Goal: Book appointment/travel/reservation

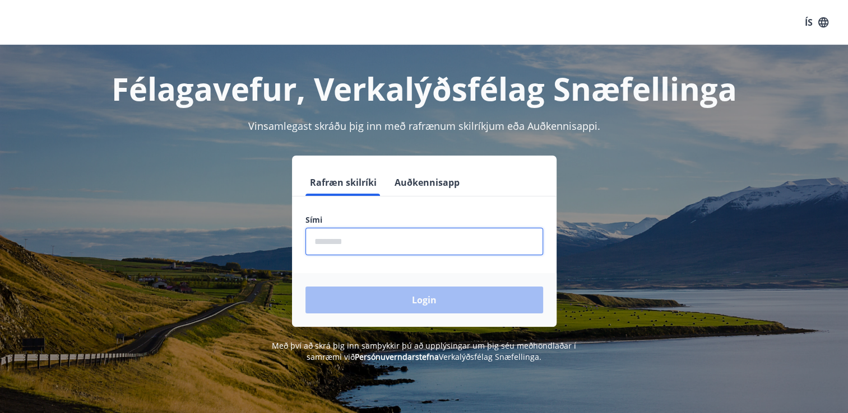
click at [351, 244] on input "phone" at bounding box center [424, 241] width 238 height 27
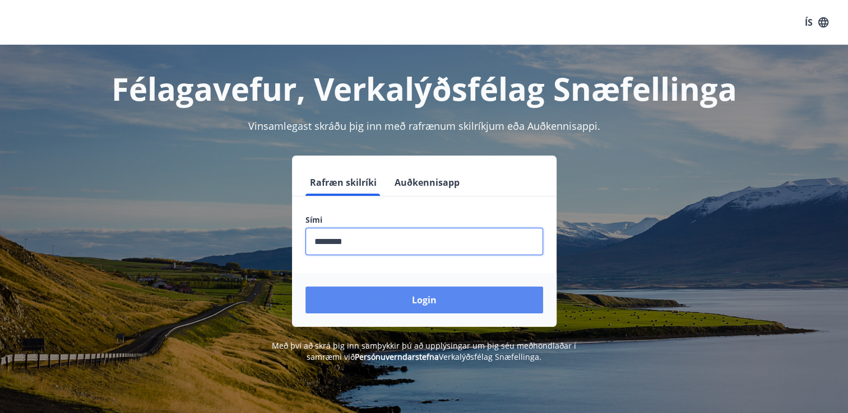
type input "********"
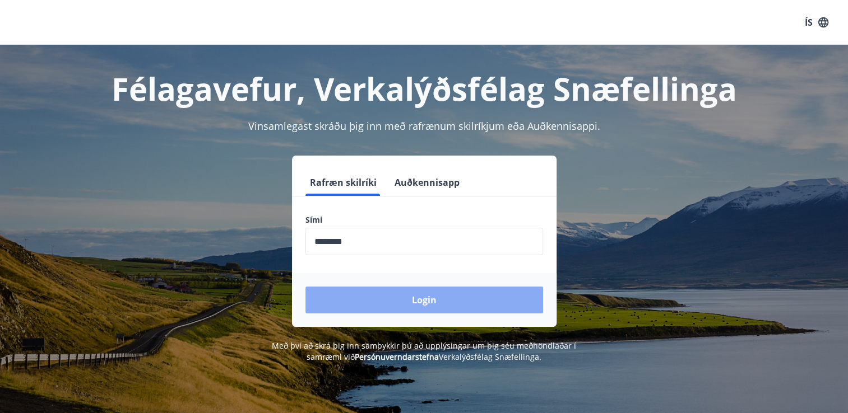
click at [374, 301] on button "Login" at bounding box center [424, 300] width 238 height 27
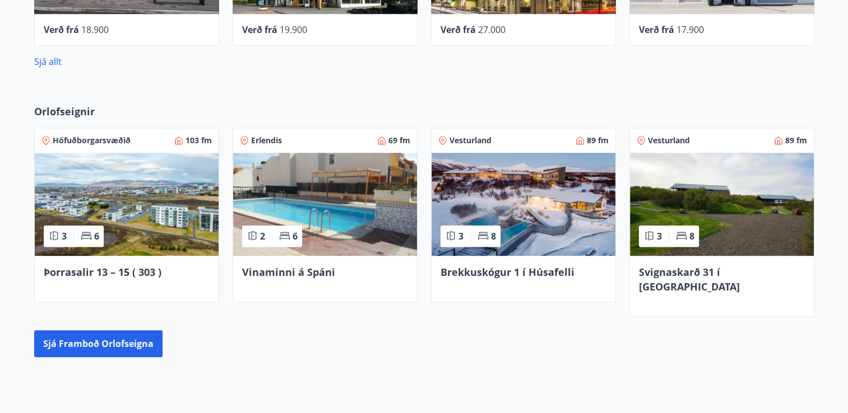
scroll to position [697, 0]
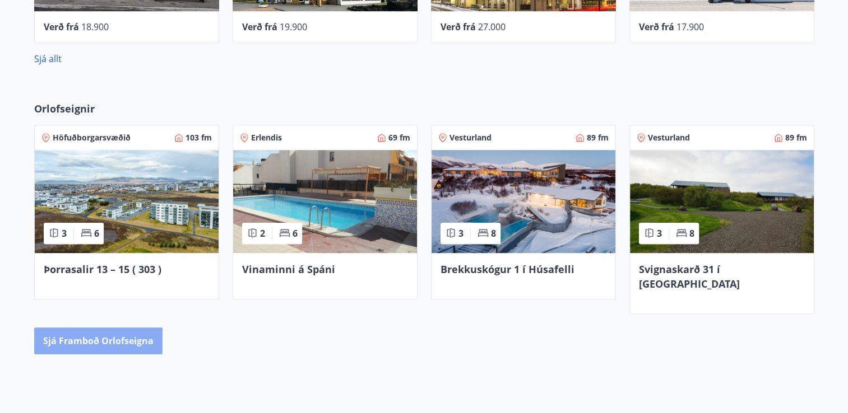
click at [148, 328] on button "Sjá framboð orlofseigna" at bounding box center [98, 341] width 128 height 27
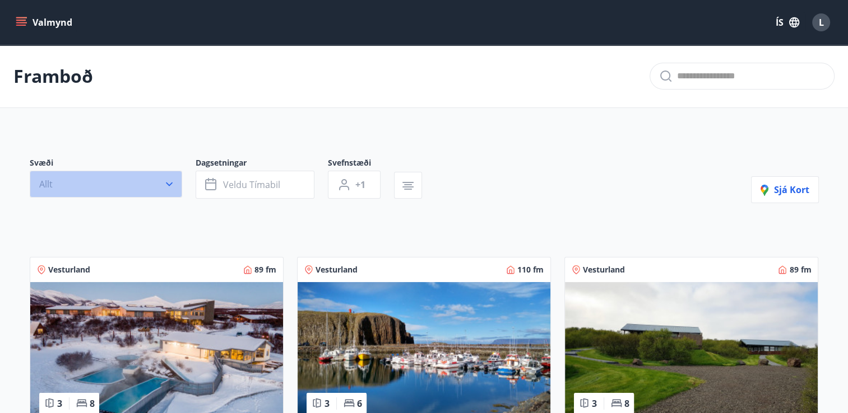
click at [171, 183] on icon "button" at bounding box center [169, 185] width 7 height 4
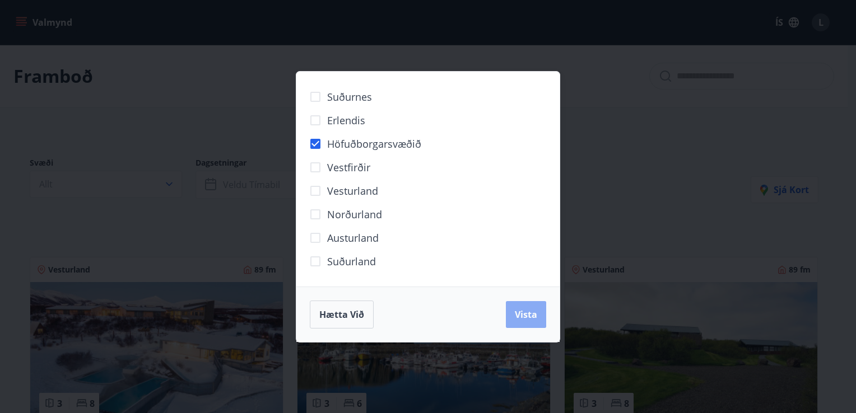
click at [522, 313] on span "Vista" at bounding box center [526, 315] width 22 height 12
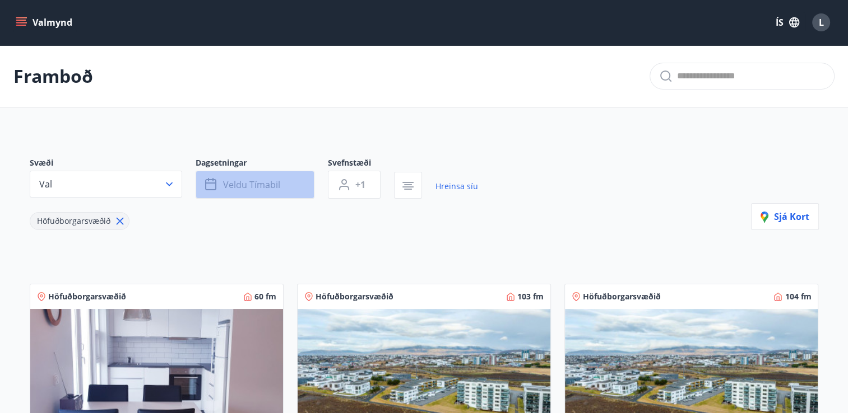
click at [287, 179] on button "Veldu tímabil" at bounding box center [254, 185] width 119 height 28
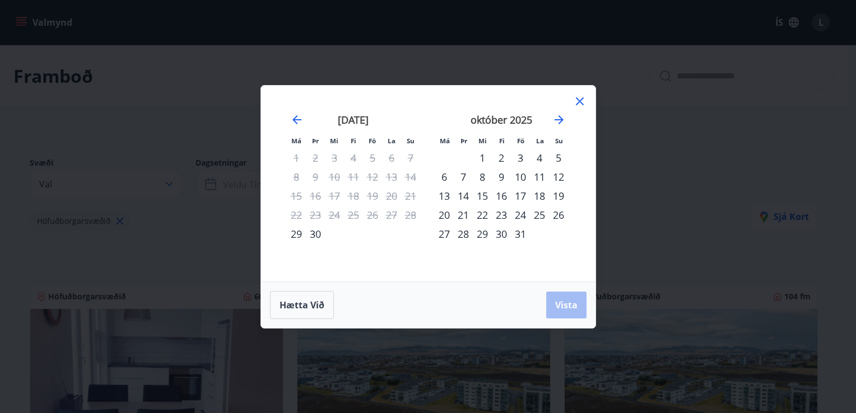
click at [484, 194] on div "15" at bounding box center [482, 196] width 19 height 19
click at [445, 214] on div "20" at bounding box center [444, 215] width 19 height 19
click at [572, 309] on span "Vista" at bounding box center [566, 305] width 22 height 12
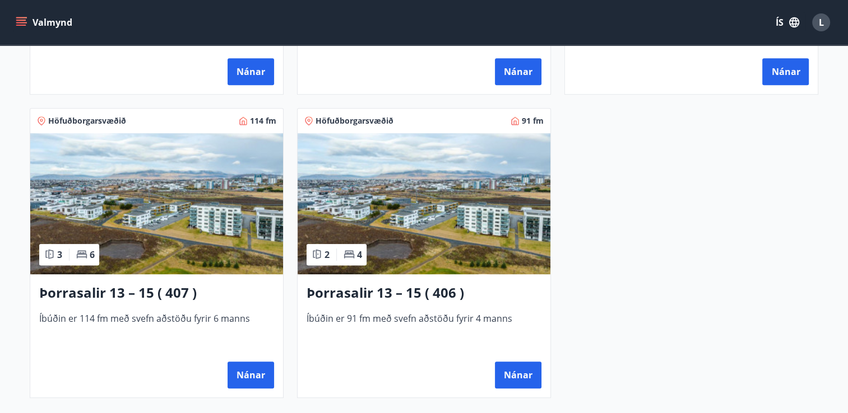
scroll to position [476, 0]
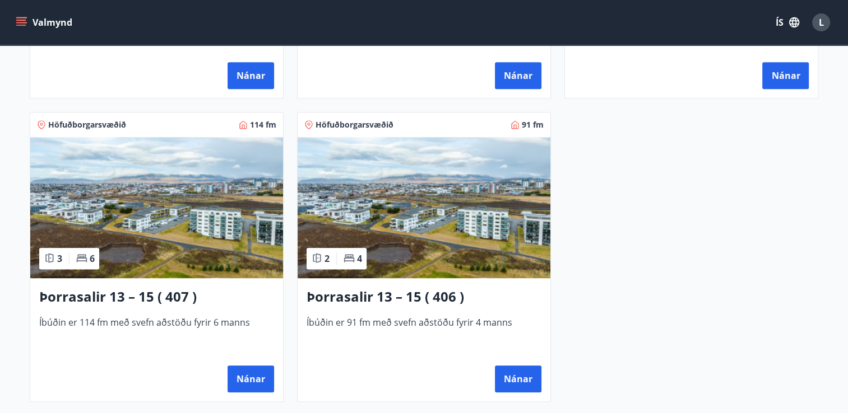
drag, startPoint x: 846, startPoint y: 283, endPoint x: 852, endPoint y: 290, distance: 8.8
click at [848, 290] on html "Valmynd ÍS L Framboð Svæði Val Dagsetningar okt 15 - okt 20 Svefnstæði +1 Hrein…" at bounding box center [424, 36] width 848 height 1024
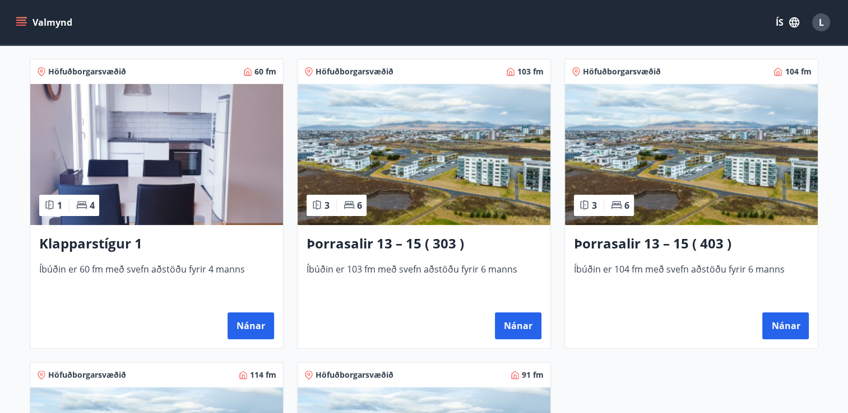
scroll to position [219, 0]
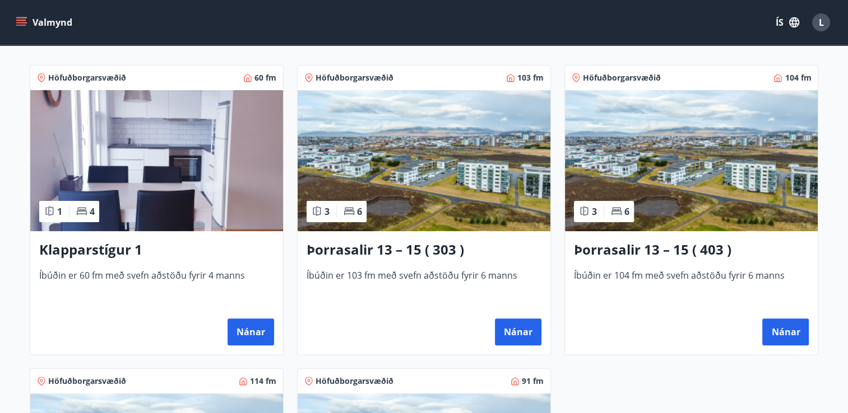
click at [718, 176] on img at bounding box center [691, 160] width 253 height 141
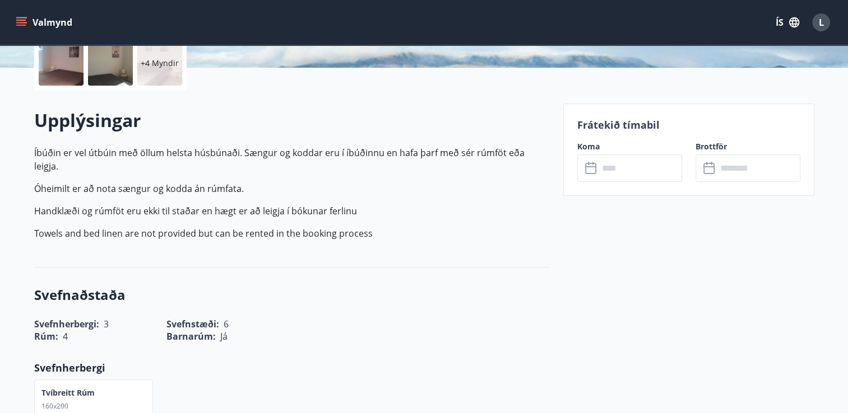
scroll to position [314, 0]
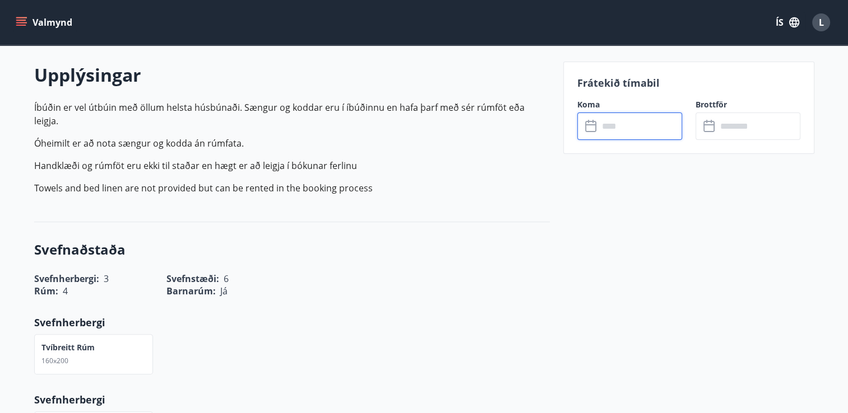
click at [625, 129] on input "text" at bounding box center [639, 126] width 83 height 27
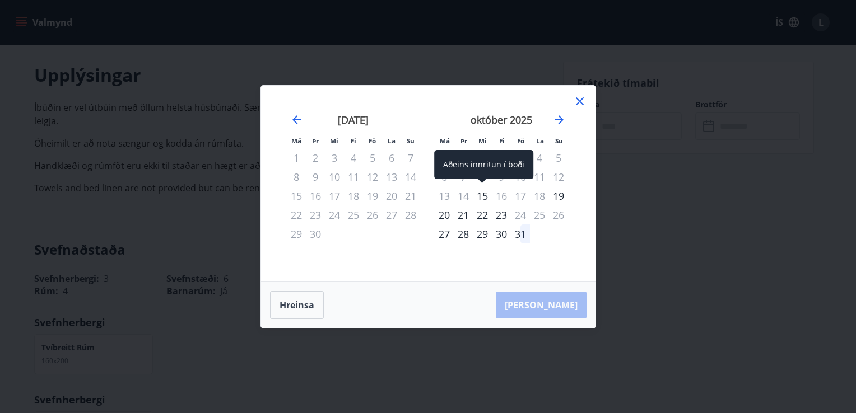
click at [482, 196] on div "15" at bounding box center [482, 196] width 19 height 19
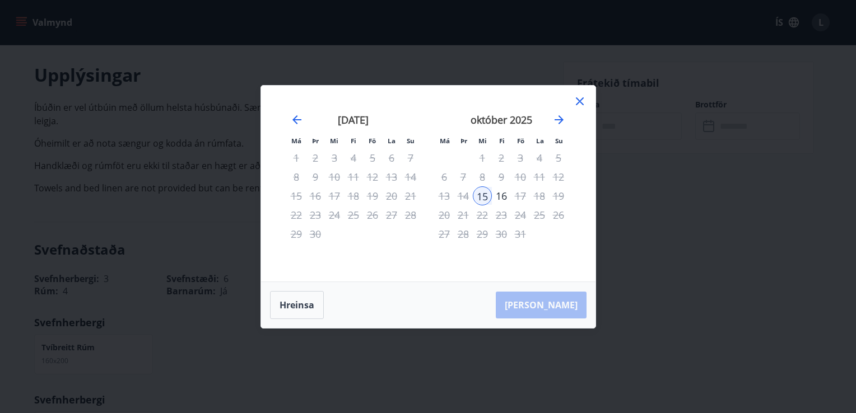
click at [581, 100] on icon at bounding box center [580, 101] width 8 height 8
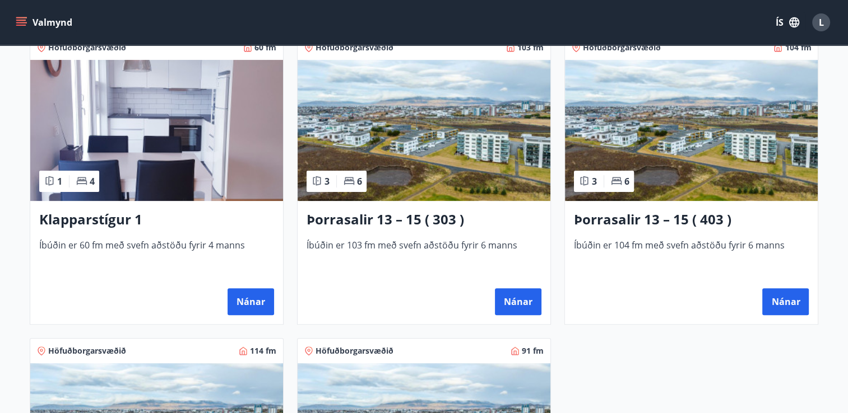
scroll to position [250, 0]
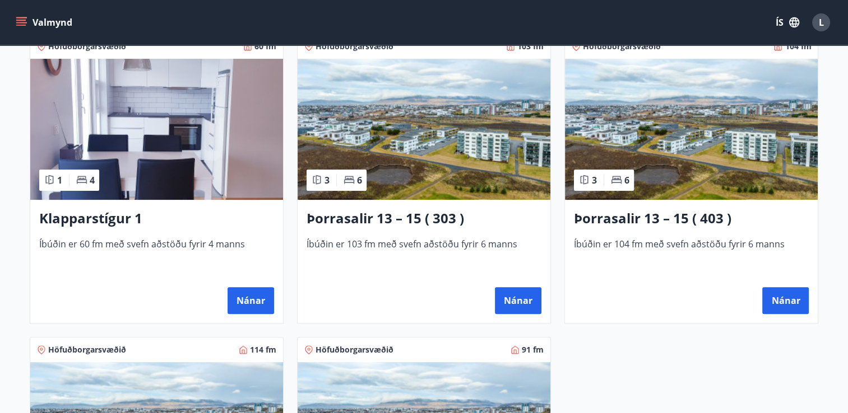
click at [376, 164] on img at bounding box center [423, 129] width 253 height 141
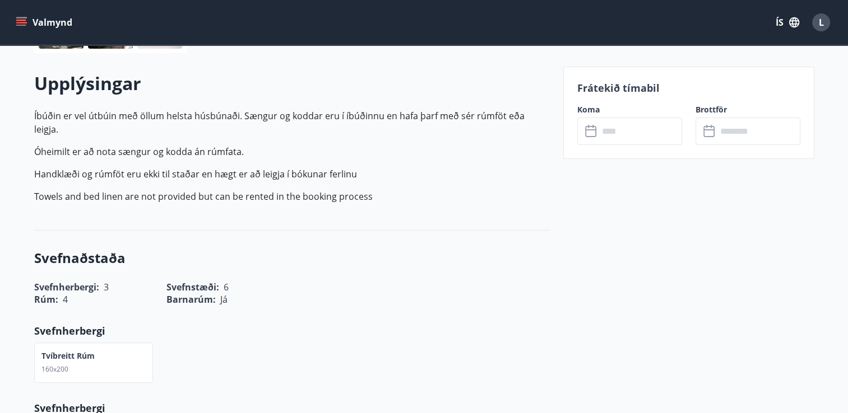
scroll to position [302, 0]
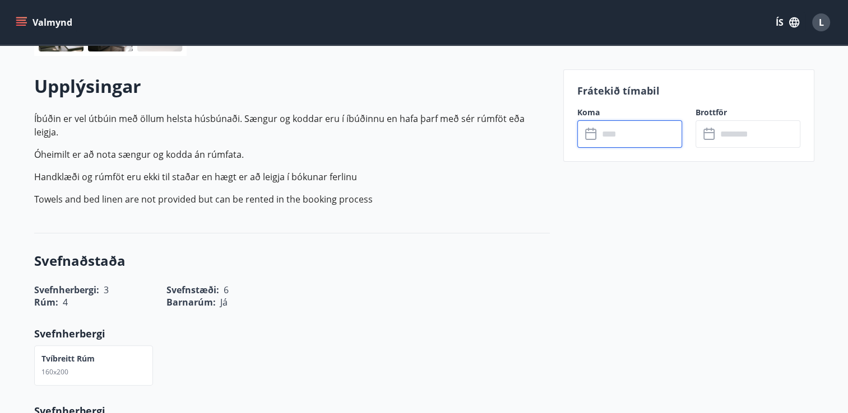
click at [641, 126] on input "text" at bounding box center [639, 133] width 83 height 27
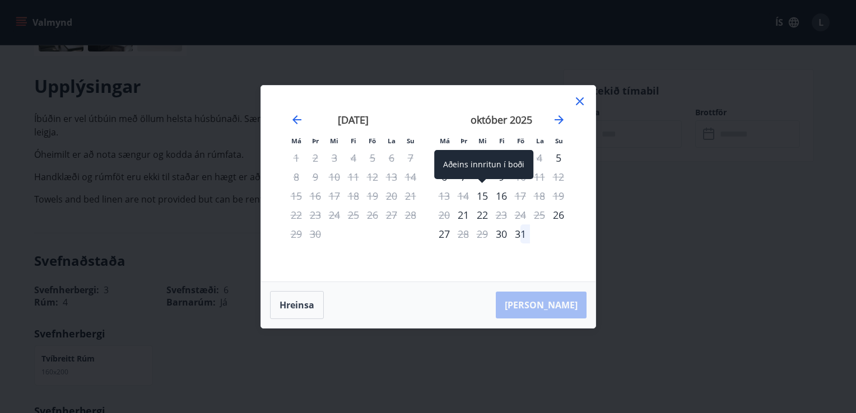
click at [484, 197] on div "15" at bounding box center [482, 196] width 19 height 19
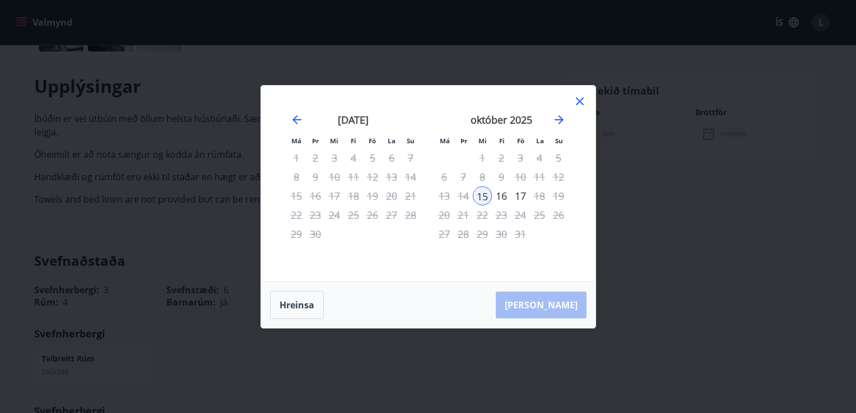
click at [578, 103] on icon at bounding box center [580, 101] width 8 height 8
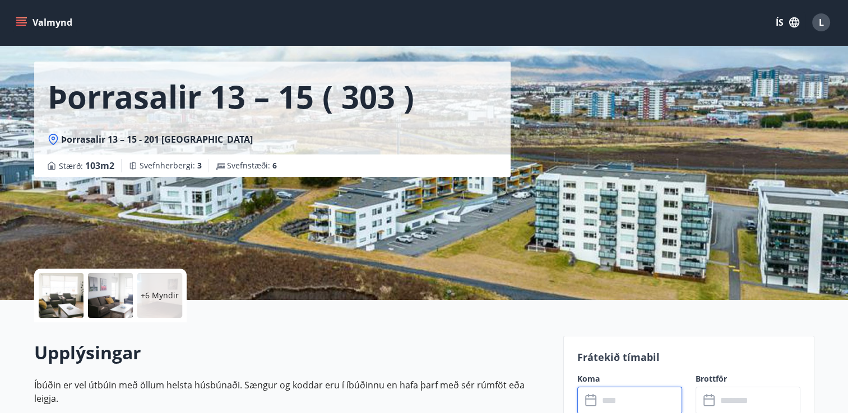
scroll to position [43, 0]
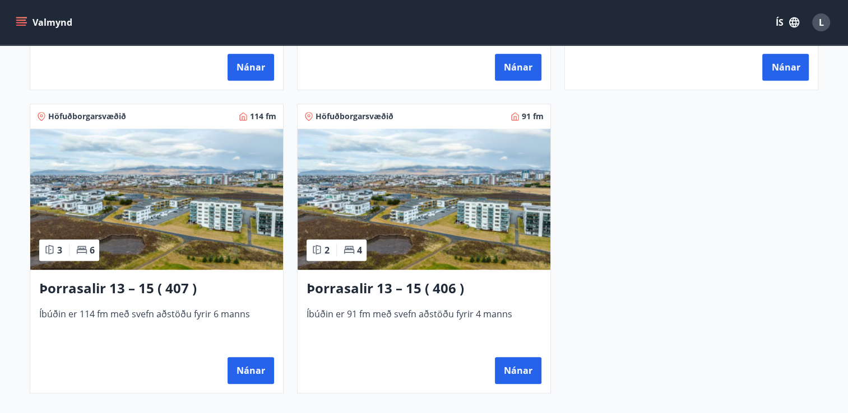
scroll to position [491, 0]
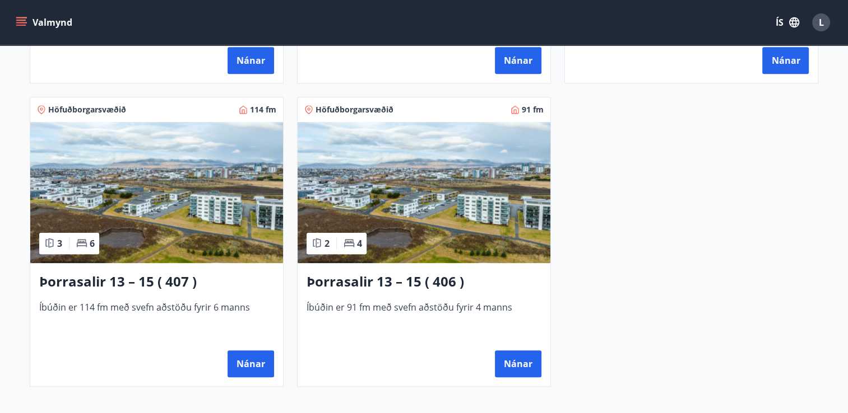
click at [401, 233] on img at bounding box center [423, 192] width 253 height 141
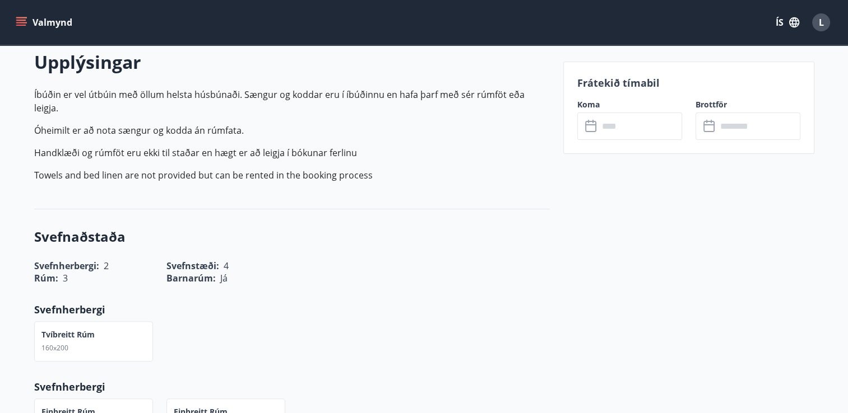
scroll to position [347, 0]
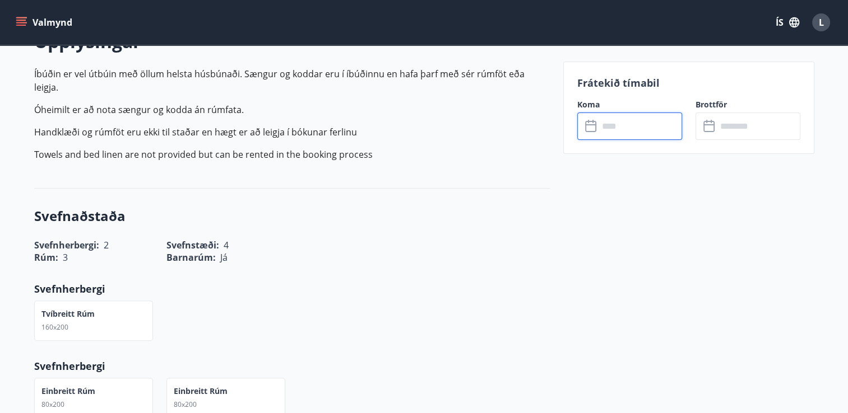
click at [628, 126] on input "text" at bounding box center [639, 126] width 83 height 27
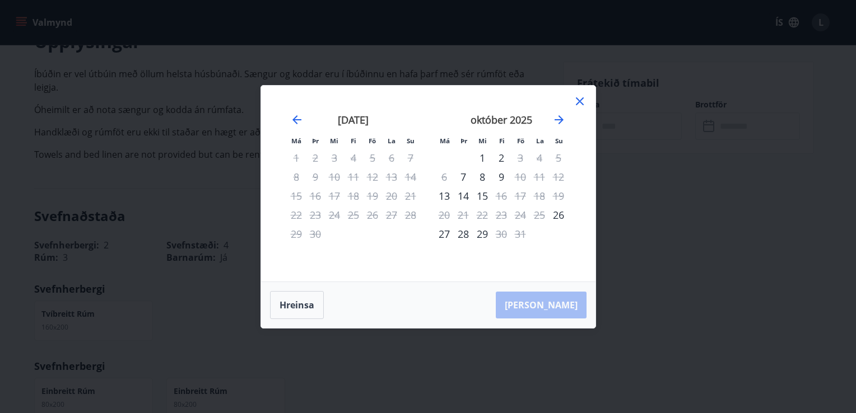
click at [484, 197] on div "15" at bounding box center [482, 196] width 19 height 19
click at [579, 101] on icon at bounding box center [580, 101] width 2 height 2
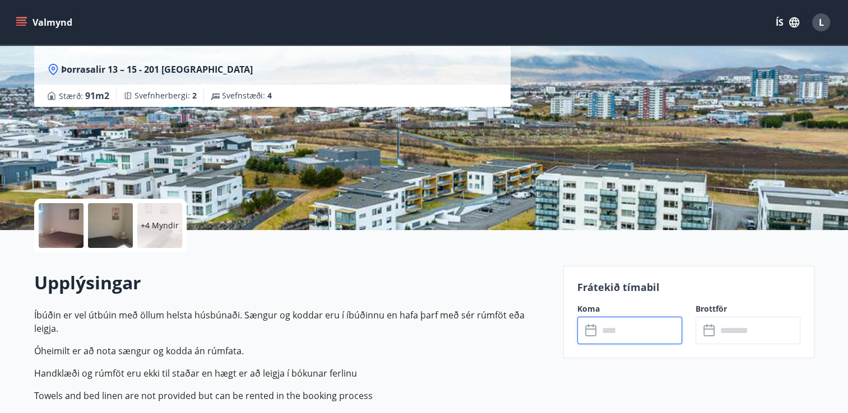
scroll to position [60, 0]
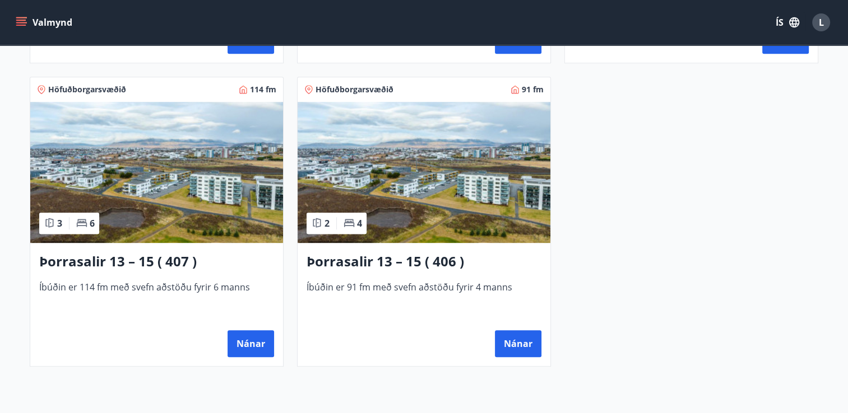
scroll to position [513, 0]
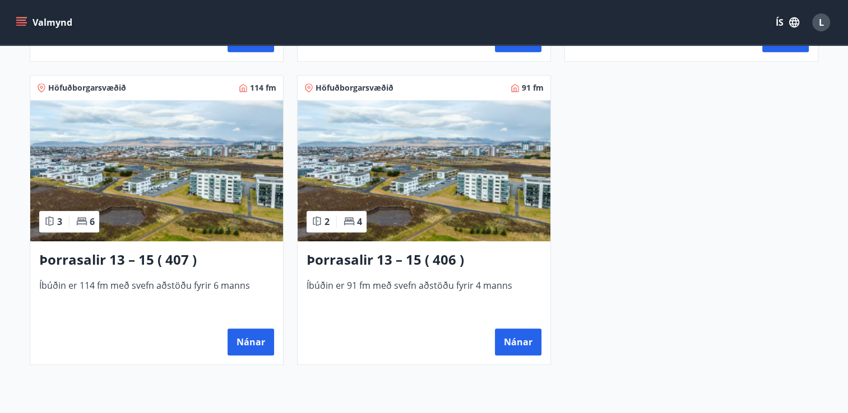
click at [152, 193] on img at bounding box center [156, 170] width 253 height 141
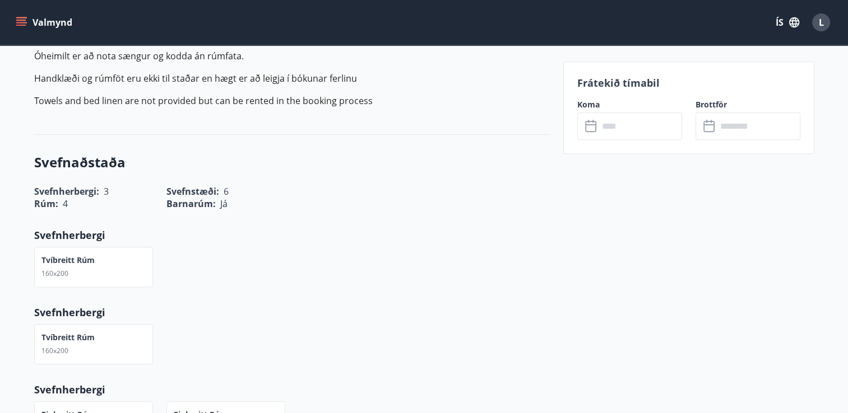
scroll to position [387, 0]
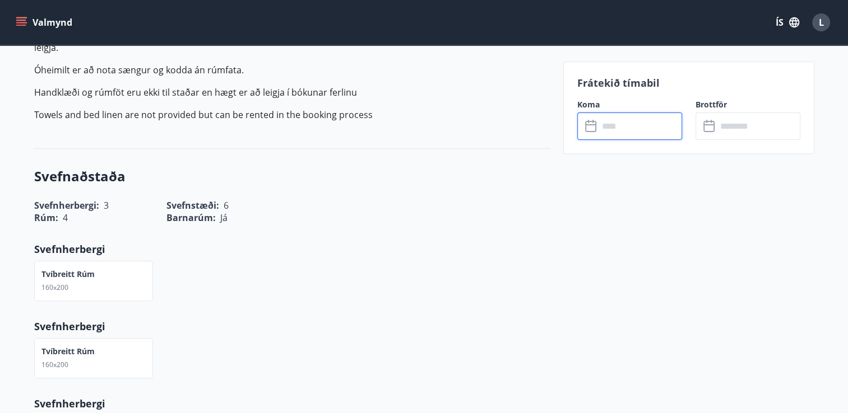
click at [648, 127] on input "text" at bounding box center [639, 126] width 83 height 27
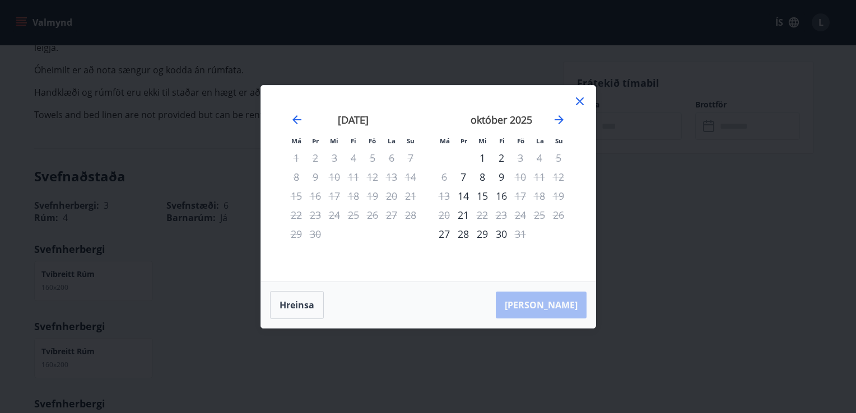
click at [486, 198] on div "15" at bounding box center [482, 196] width 19 height 19
click at [576, 103] on icon at bounding box center [579, 101] width 13 height 13
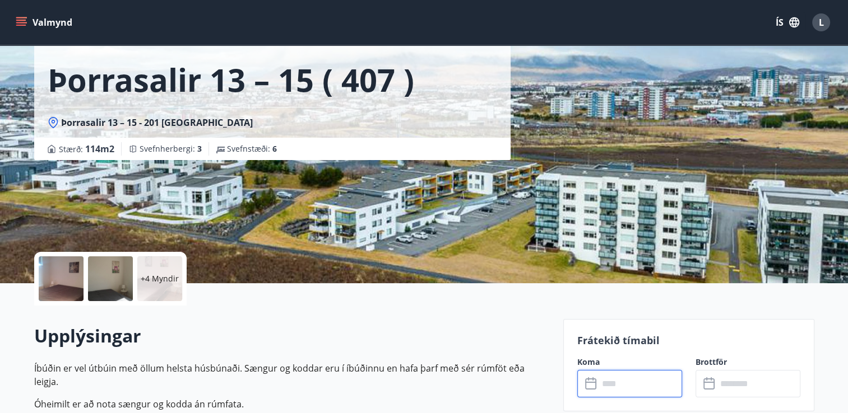
scroll to position [0, 0]
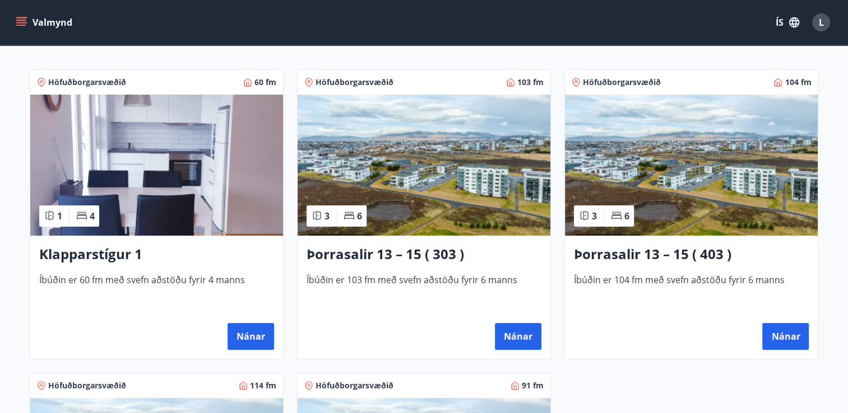
scroll to position [224, 0]
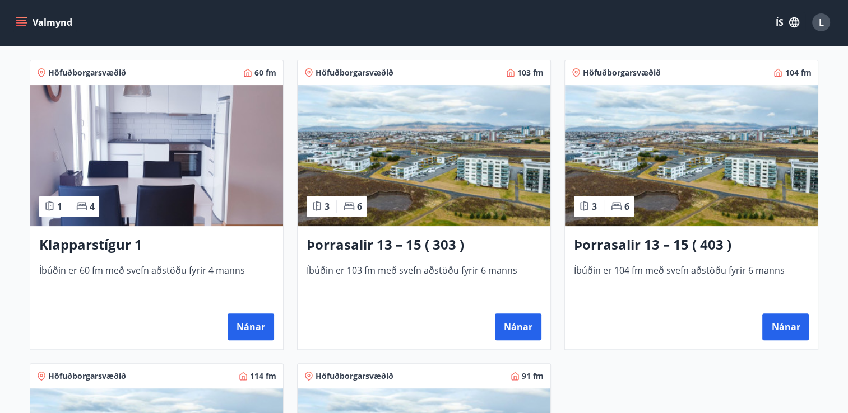
click at [185, 169] on img at bounding box center [156, 155] width 253 height 141
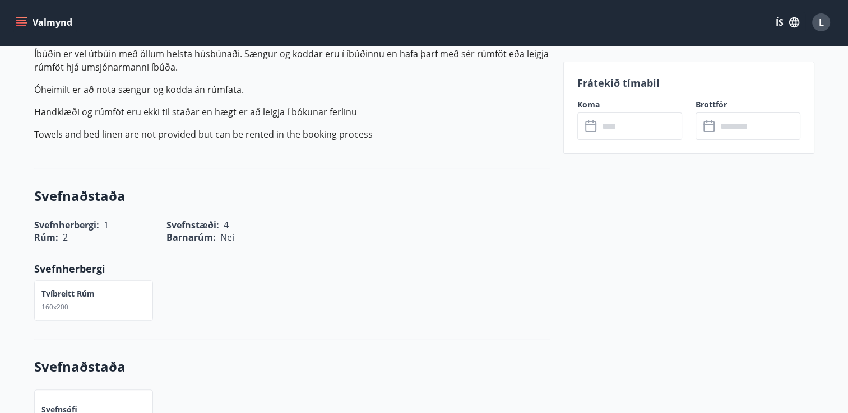
scroll to position [370, 0]
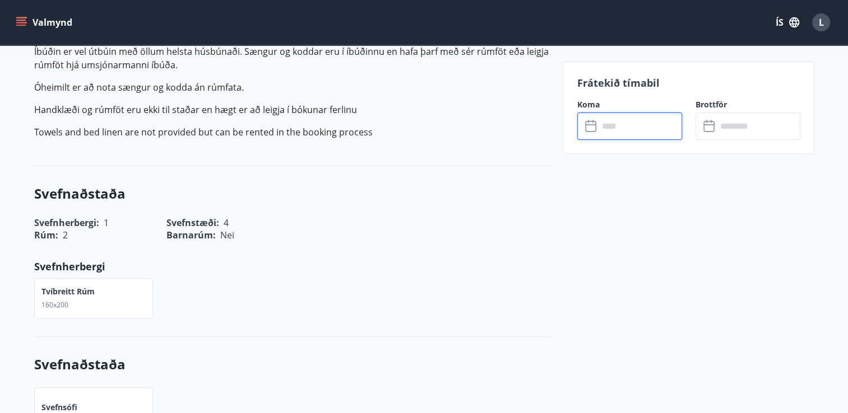
click at [648, 122] on input "text" at bounding box center [639, 126] width 83 height 27
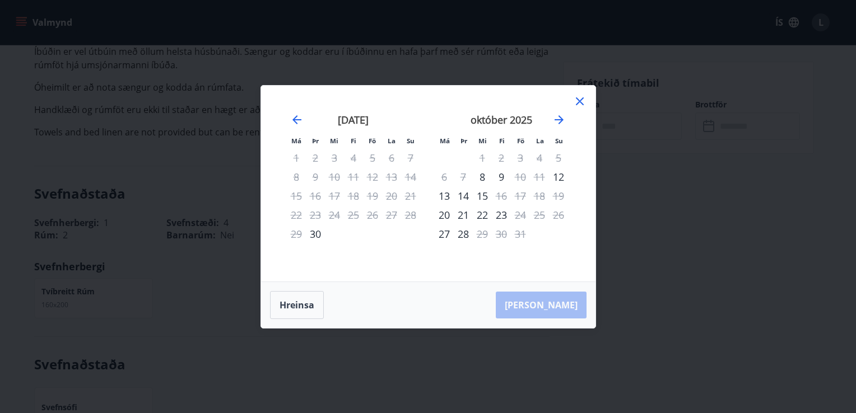
click at [578, 102] on icon at bounding box center [579, 101] width 13 height 13
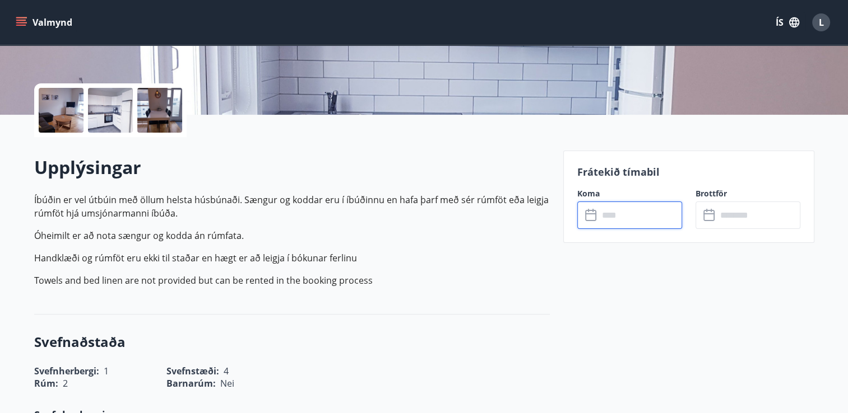
scroll to position [0, 0]
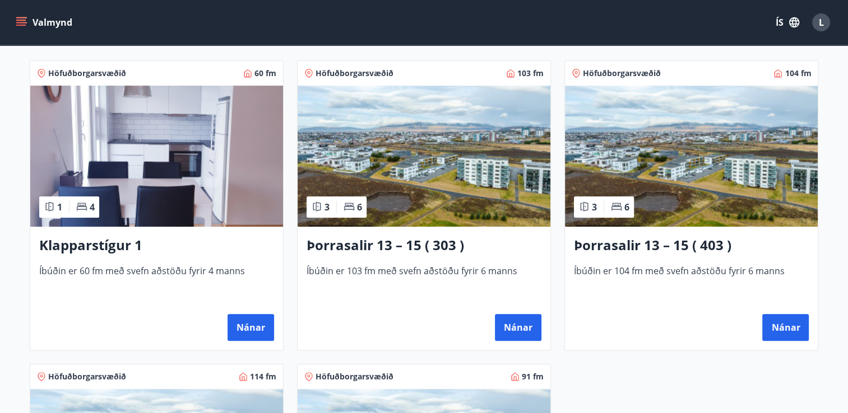
scroll to position [218, 0]
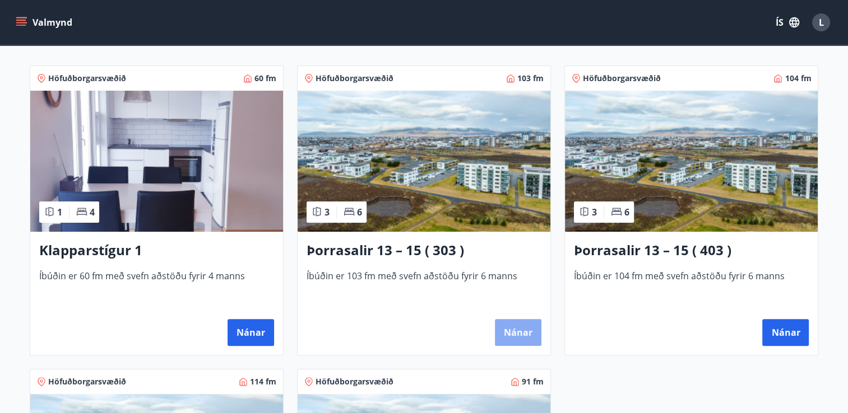
click at [525, 328] on button "Nánar" at bounding box center [518, 332] width 46 height 27
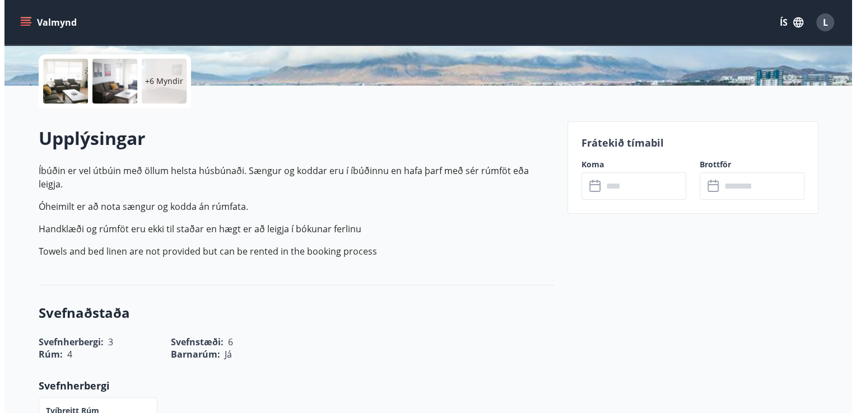
scroll to position [272, 0]
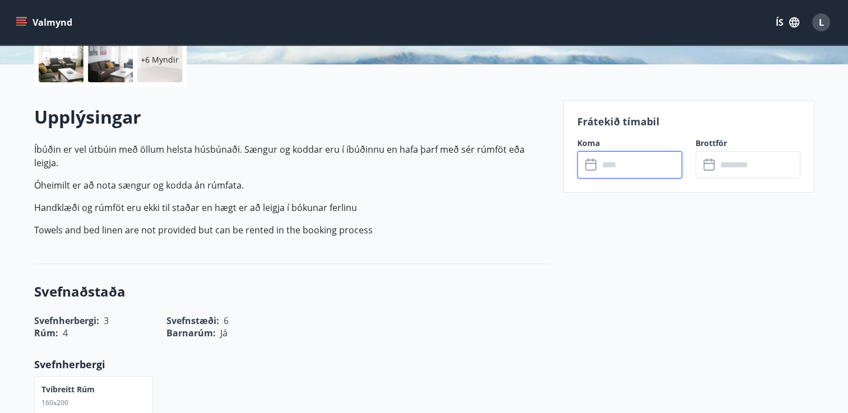
click at [630, 165] on input "text" at bounding box center [639, 164] width 83 height 27
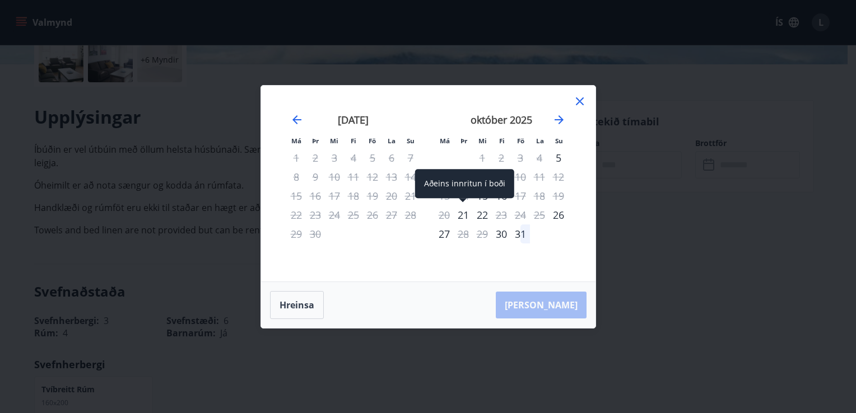
click at [482, 193] on div "Aðeins innritun í boði" at bounding box center [464, 183] width 99 height 29
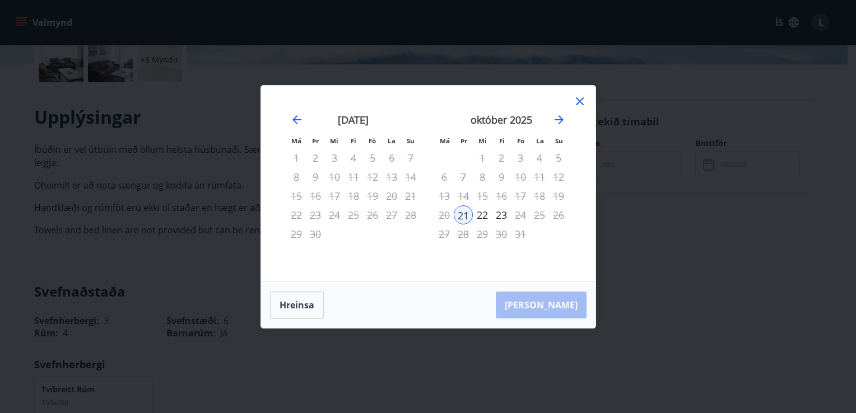
click at [479, 194] on div "15" at bounding box center [482, 196] width 19 height 19
click at [290, 305] on button "Hreinsa" at bounding box center [297, 305] width 54 height 28
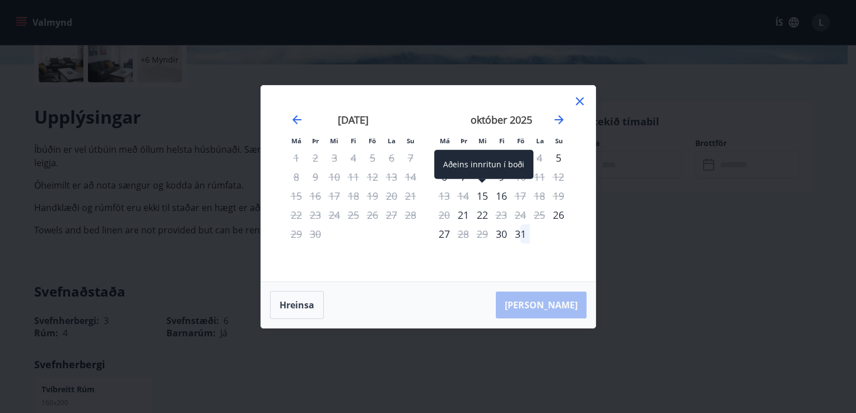
click at [483, 198] on div "15" at bounding box center [482, 196] width 19 height 19
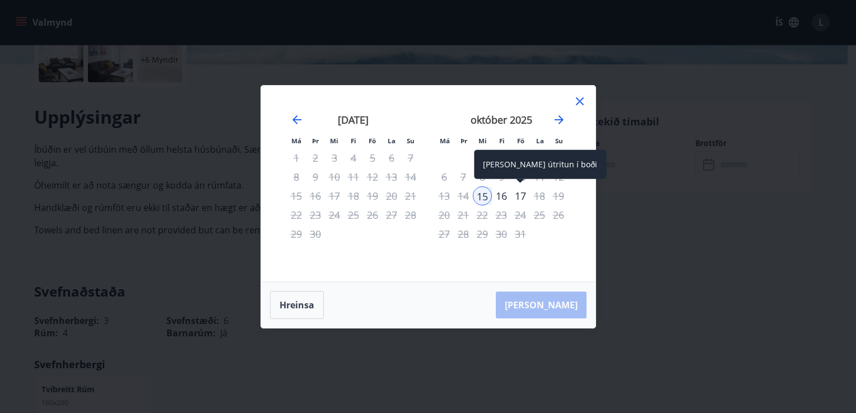
click at [518, 192] on div "17" at bounding box center [520, 196] width 19 height 19
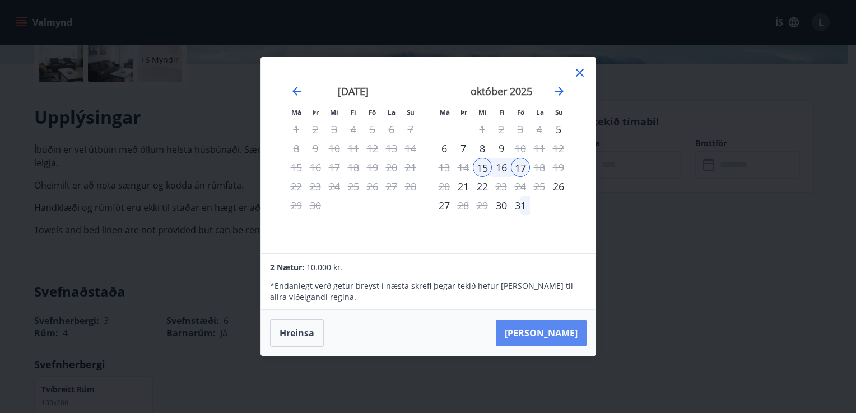
click at [560, 328] on button "Taka Frá" at bounding box center [541, 333] width 91 height 27
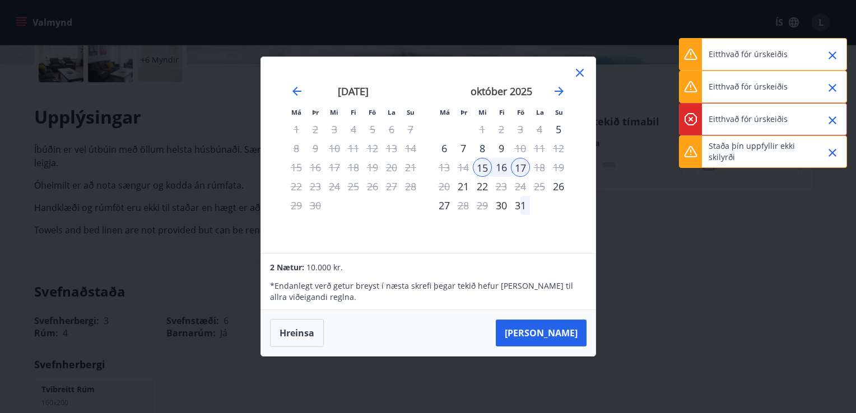
click at [657, 249] on div "Má Þr Mi Fi Fö La Su Má Þr Mi Fi Fö La Su ágúst 2025 1 2 3 4 5 6 7 8 9 10 11 12…" at bounding box center [428, 206] width 856 height 413
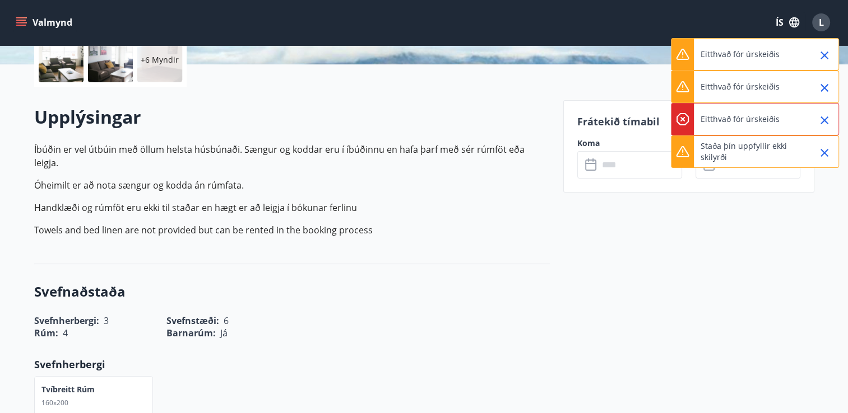
click at [417, 93] on div "Upplýsingar Íbúðin er vel útbúin með öllum helsta húsbúnaði. Sængur og koddar e…" at bounding box center [291, 176] width 515 height 178
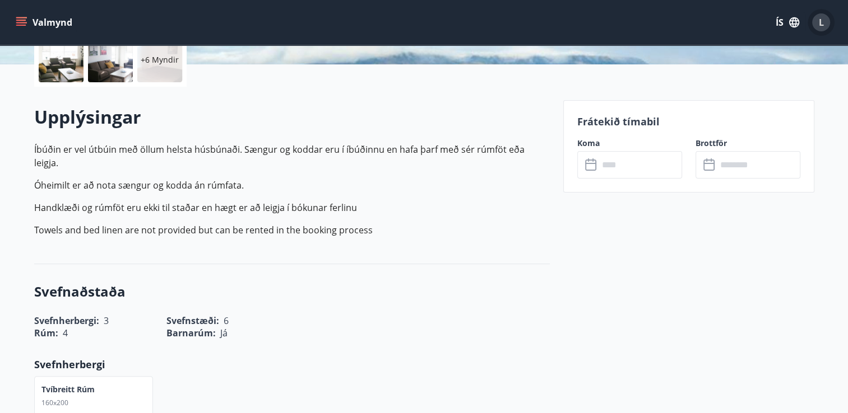
click at [819, 22] on span "L" at bounding box center [820, 22] width 5 height 12
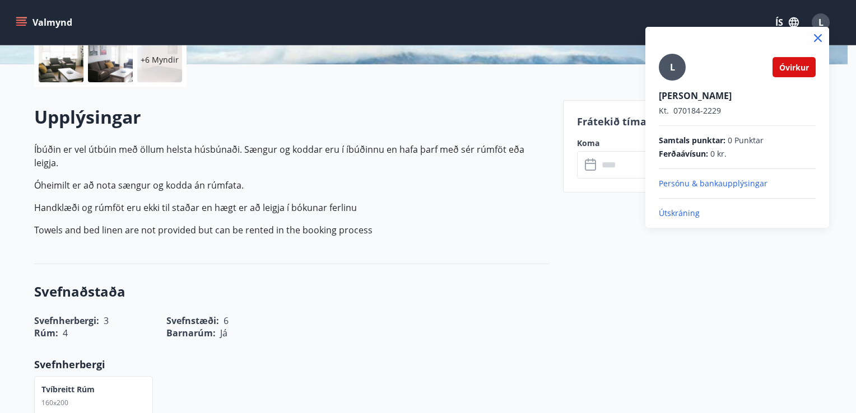
click at [679, 212] on p "Útskráning" at bounding box center [737, 213] width 157 height 11
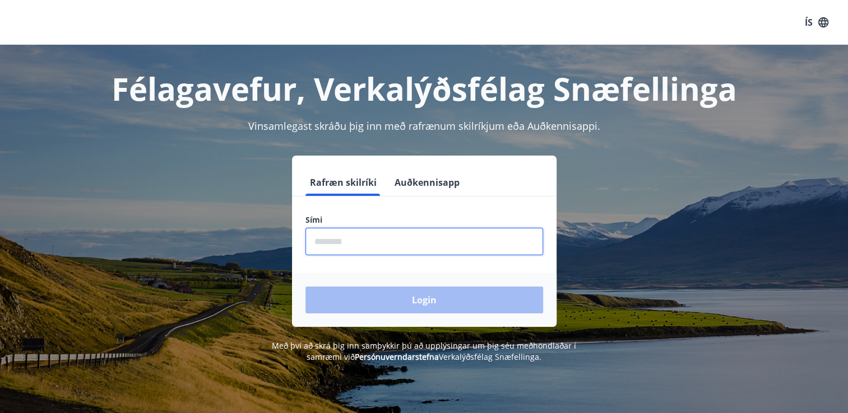
click at [412, 238] on input "phone" at bounding box center [424, 241] width 238 height 27
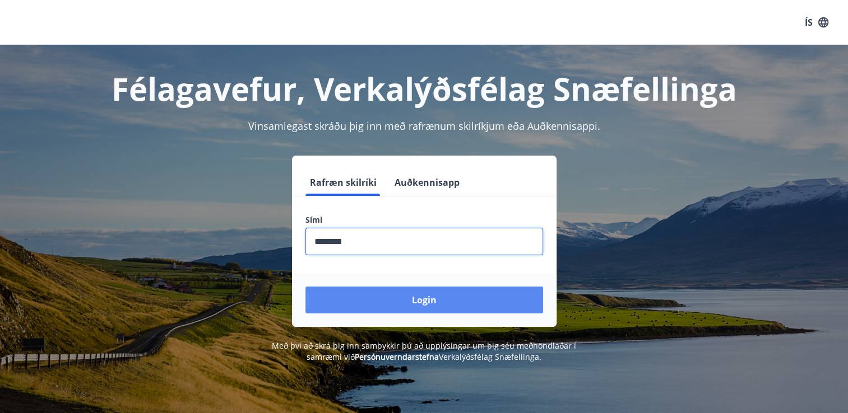
type input "********"
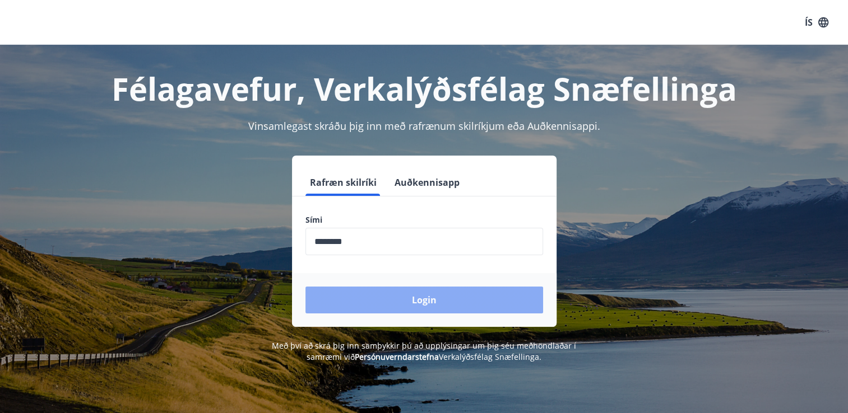
click at [408, 296] on button "Login" at bounding box center [424, 300] width 238 height 27
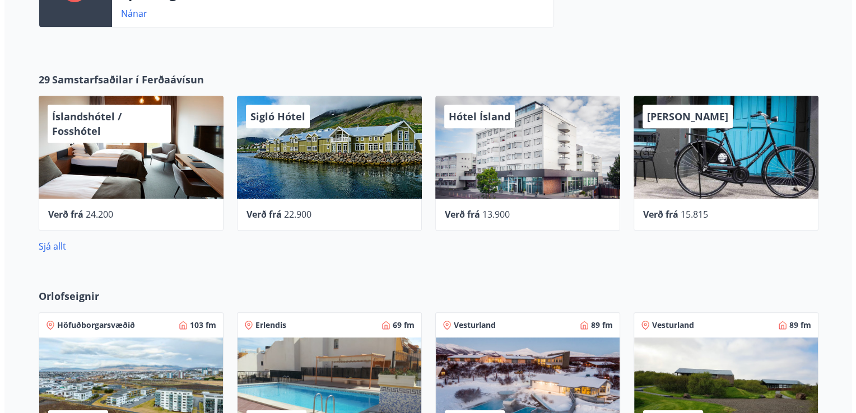
scroll to position [522, 0]
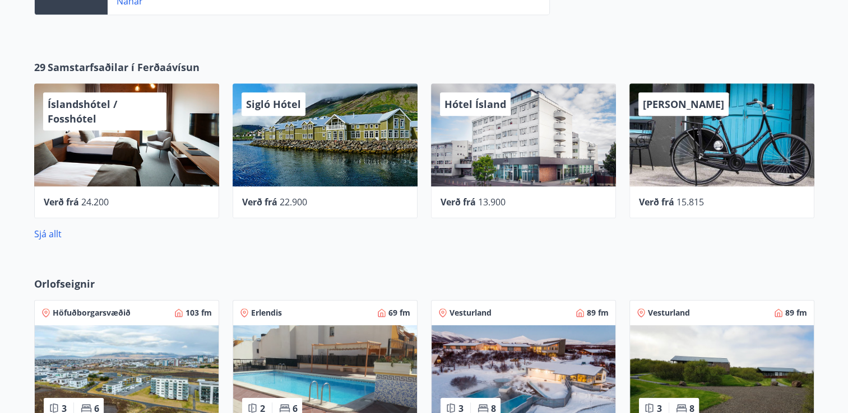
click at [520, 138] on div "Hótel Ísland" at bounding box center [523, 134] width 185 height 103
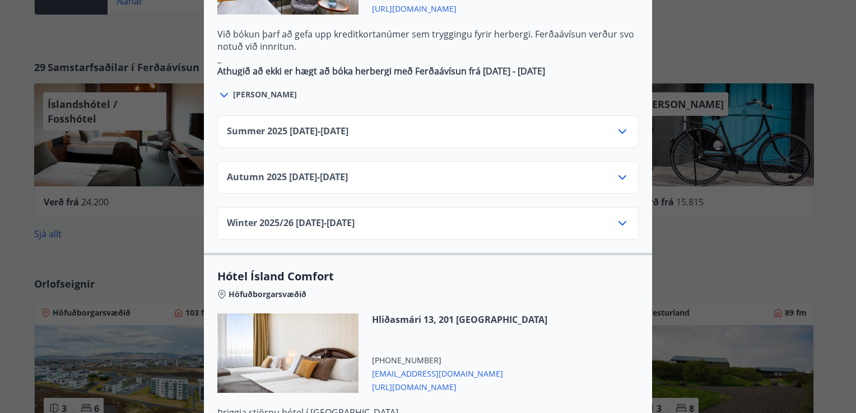
scroll to position [766, 0]
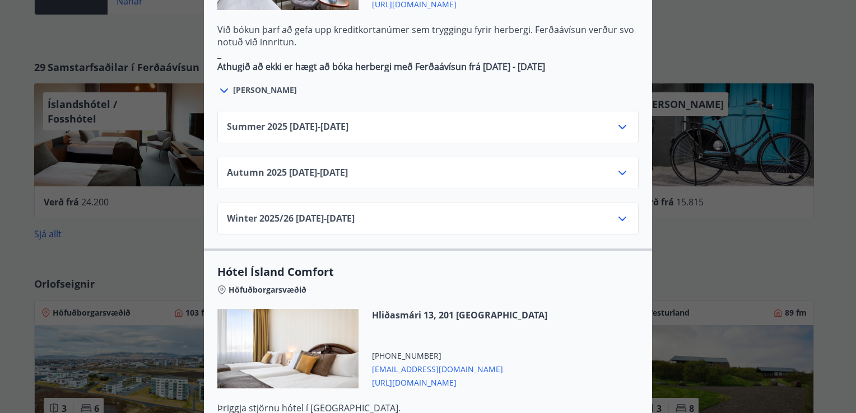
click at [617, 166] on icon at bounding box center [622, 172] width 13 height 13
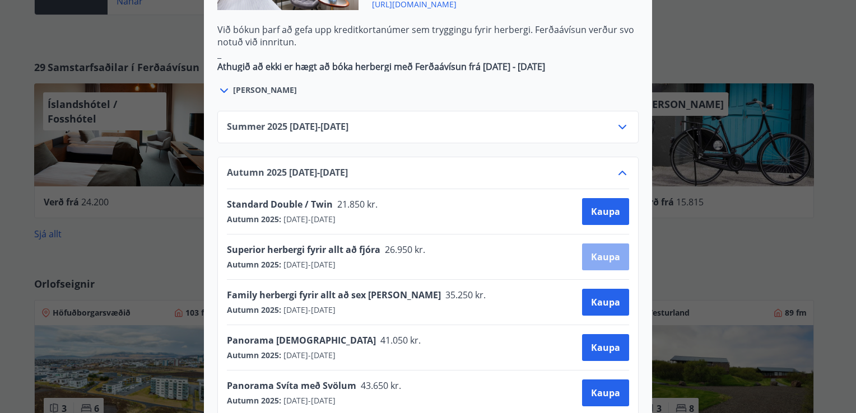
click at [603, 251] on span "Kaupa" at bounding box center [605, 257] width 29 height 12
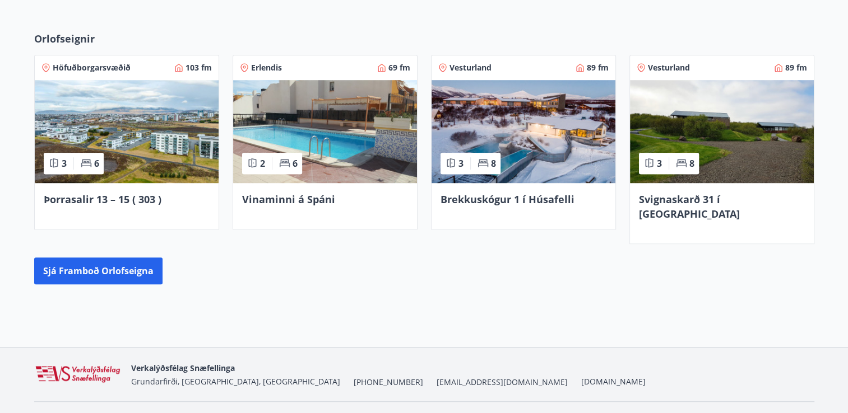
scroll to position [777, 0]
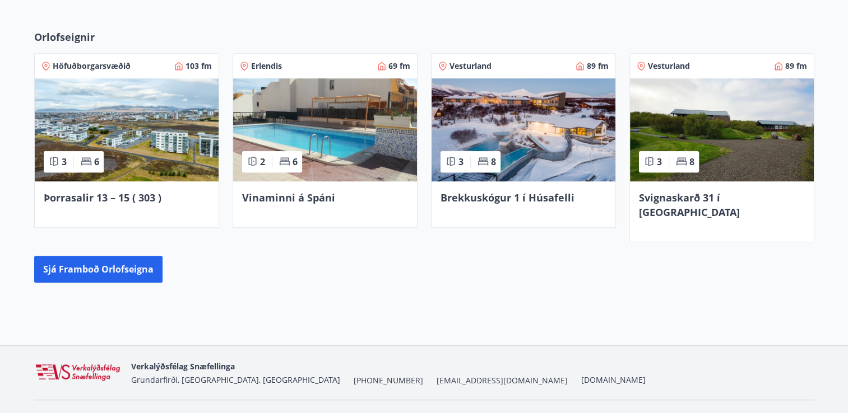
click at [537, 142] on img at bounding box center [523, 129] width 184 height 103
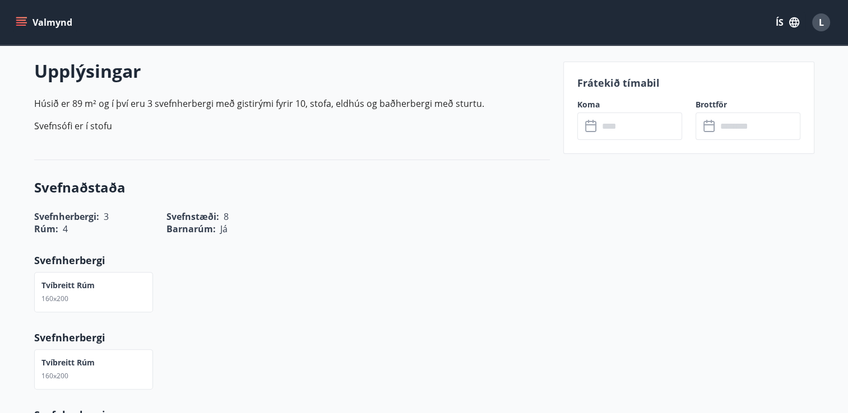
scroll to position [341, 0]
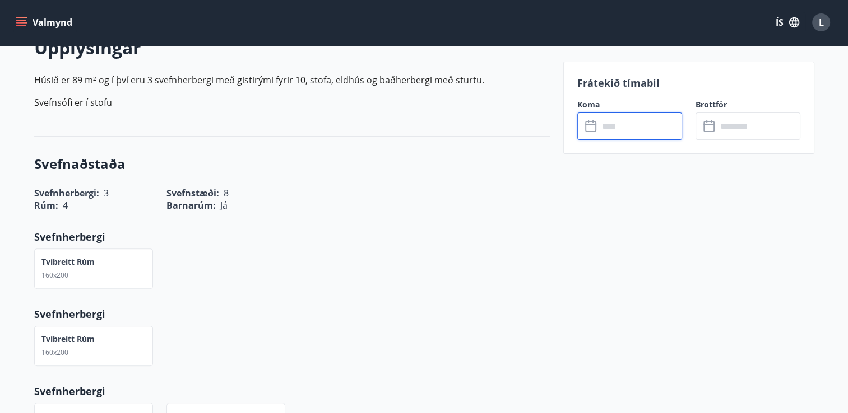
click at [636, 127] on input "text" at bounding box center [639, 126] width 83 height 27
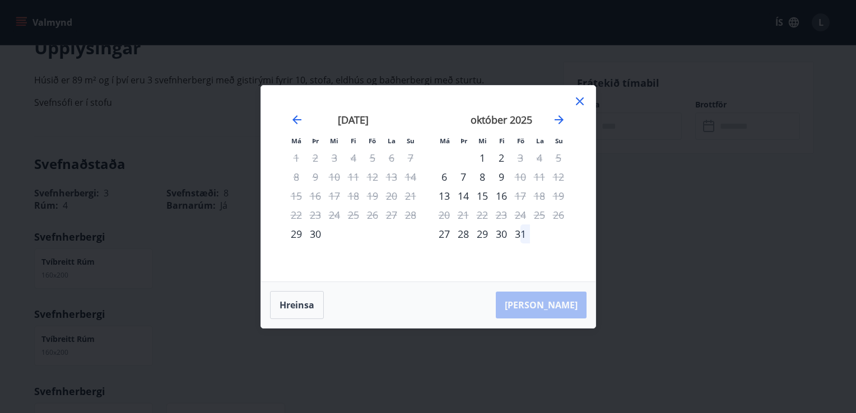
click at [581, 97] on icon at bounding box center [579, 101] width 13 height 13
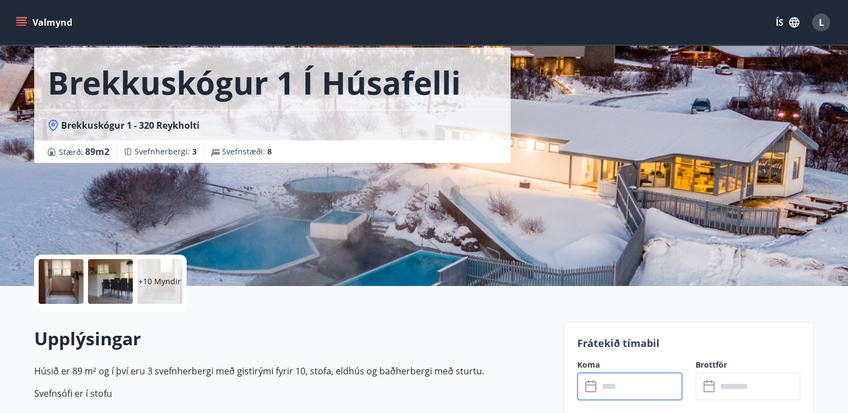
scroll to position [0, 0]
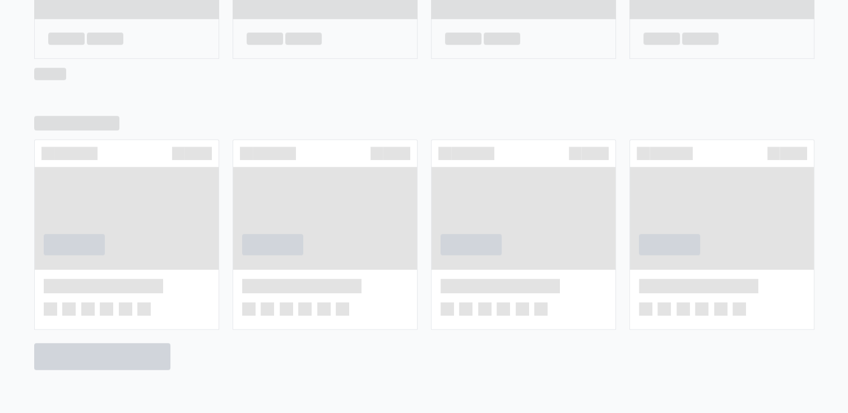
scroll to position [690, 0]
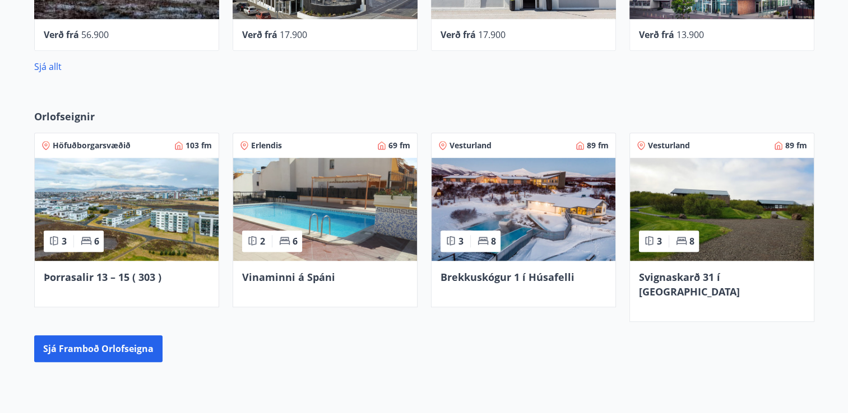
click at [729, 193] on img at bounding box center [722, 209] width 184 height 103
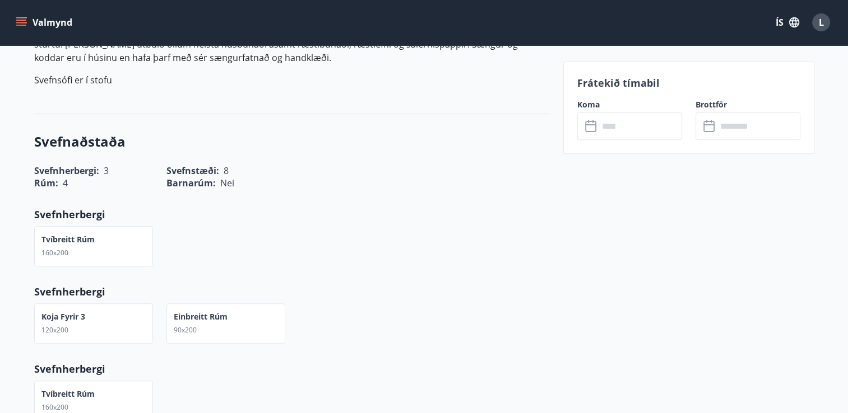
scroll to position [397, 0]
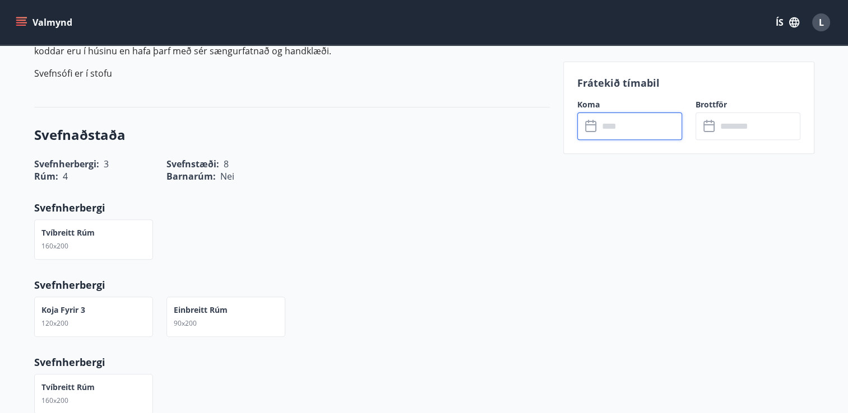
click at [645, 124] on input "text" at bounding box center [639, 126] width 83 height 27
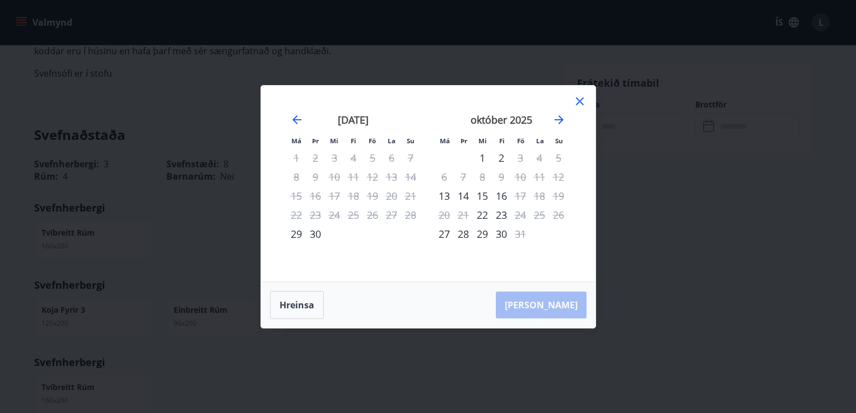
click at [504, 198] on div "16" at bounding box center [501, 196] width 19 height 19
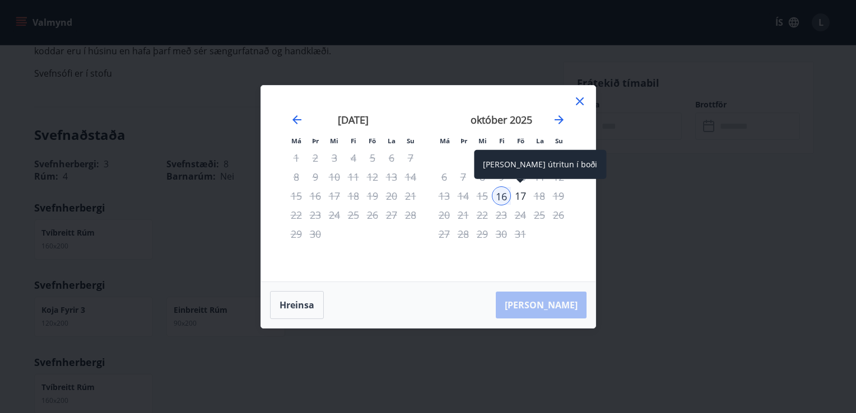
click at [522, 195] on div "17" at bounding box center [520, 196] width 19 height 19
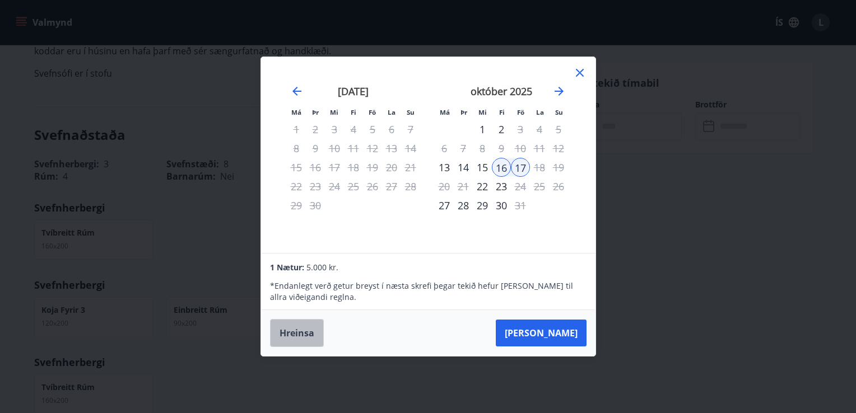
click at [291, 337] on button "Hreinsa" at bounding box center [297, 333] width 54 height 28
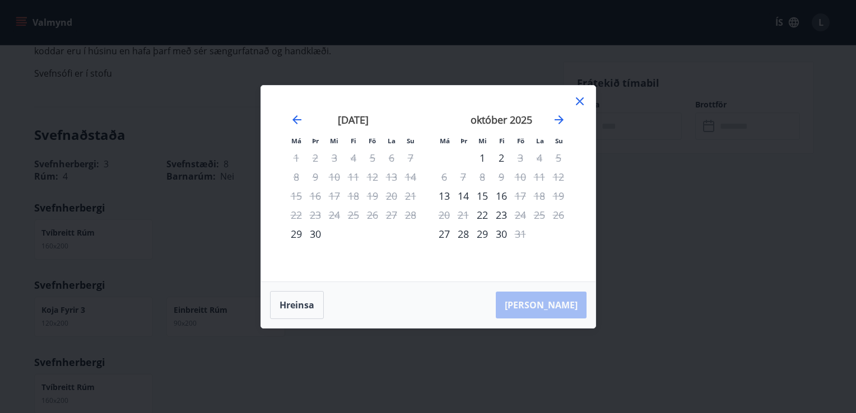
click at [578, 100] on icon at bounding box center [580, 101] width 8 height 8
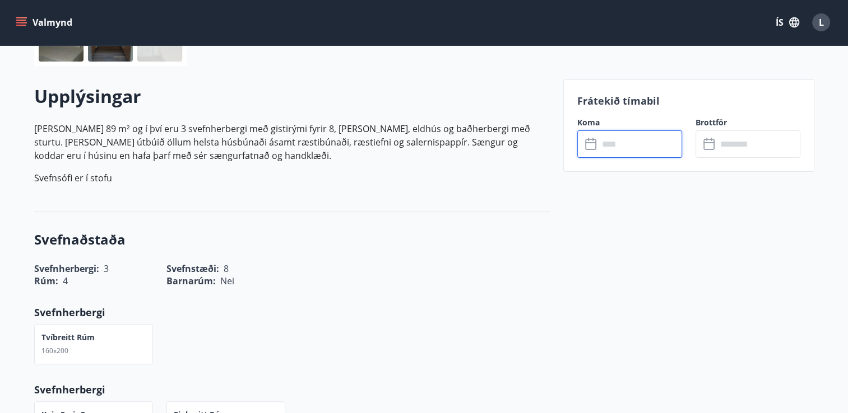
scroll to position [67, 0]
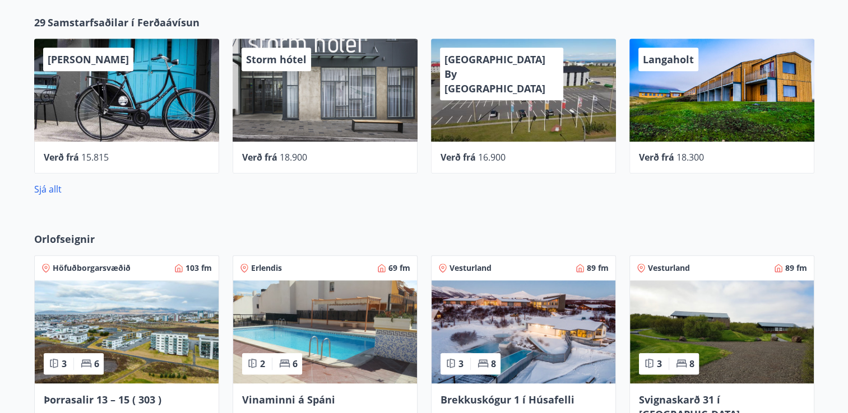
scroll to position [569, 0]
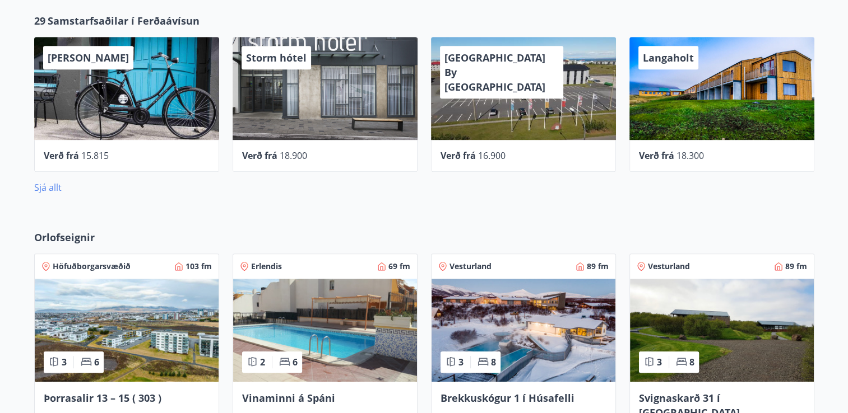
click at [53, 183] on link "Sjá allt" at bounding box center [47, 187] width 27 height 12
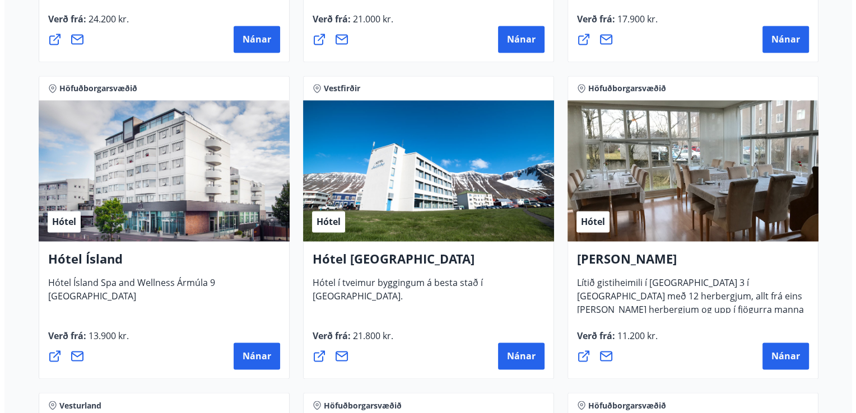
scroll to position [1722, 0]
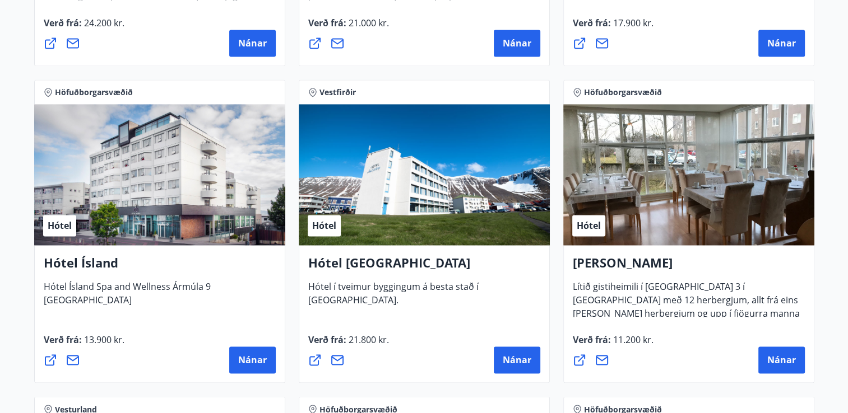
click at [171, 216] on div "Hótel" at bounding box center [159, 174] width 251 height 141
click at [248, 362] on span "Nánar" at bounding box center [252, 360] width 29 height 12
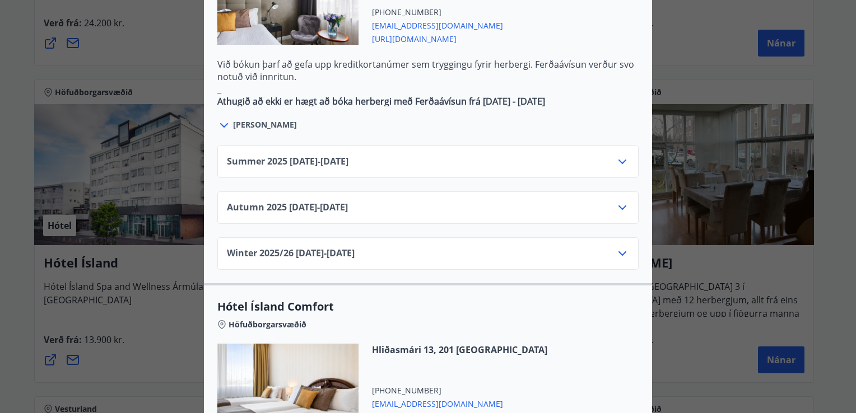
scroll to position [737, 0]
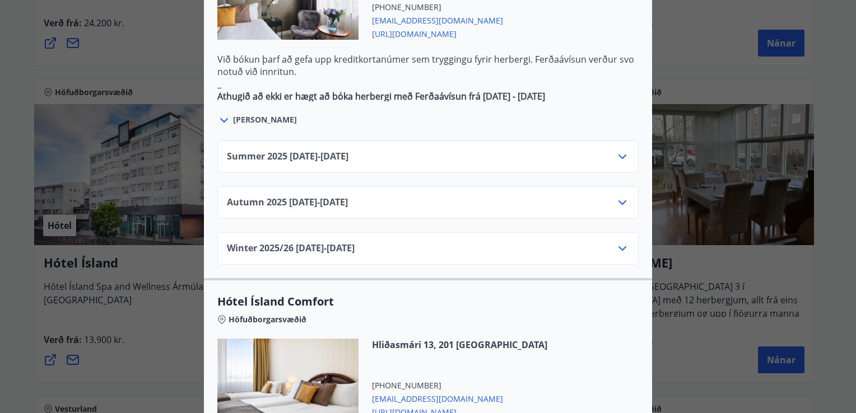
click at [619, 201] on icon at bounding box center [622, 203] width 8 height 4
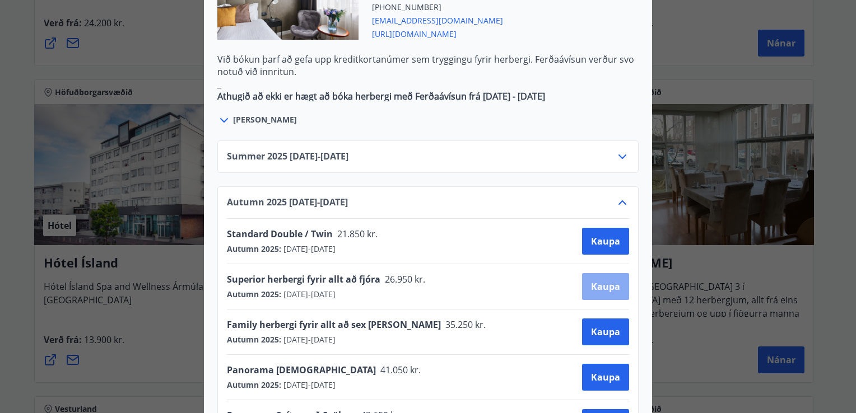
click at [595, 281] on span "Kaupa" at bounding box center [605, 287] width 29 height 12
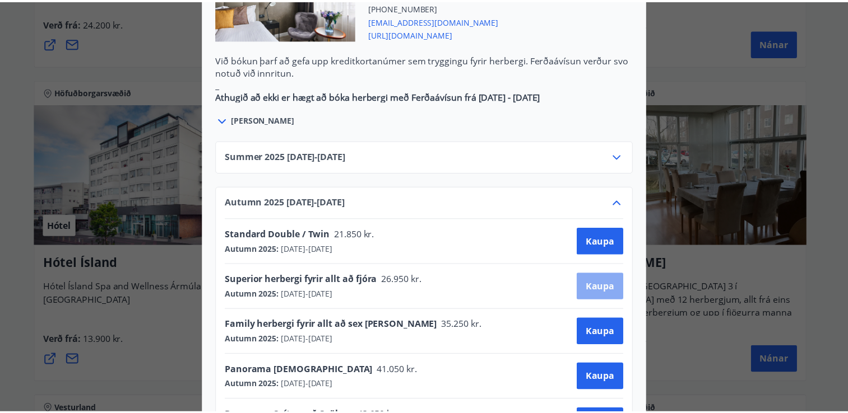
scroll to position [90, 0]
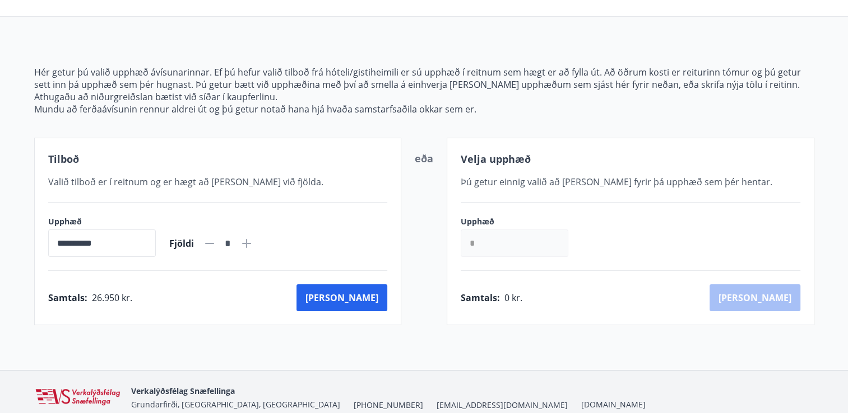
click at [251, 243] on icon at bounding box center [246, 243] width 9 height 9
type input "*"
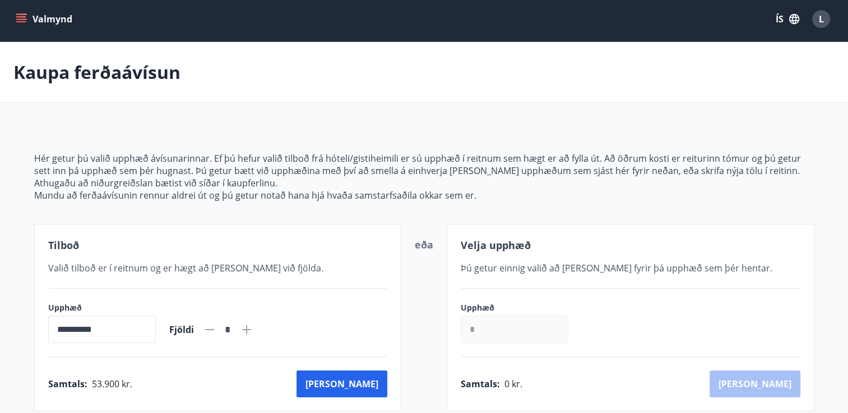
scroll to position [0, 0]
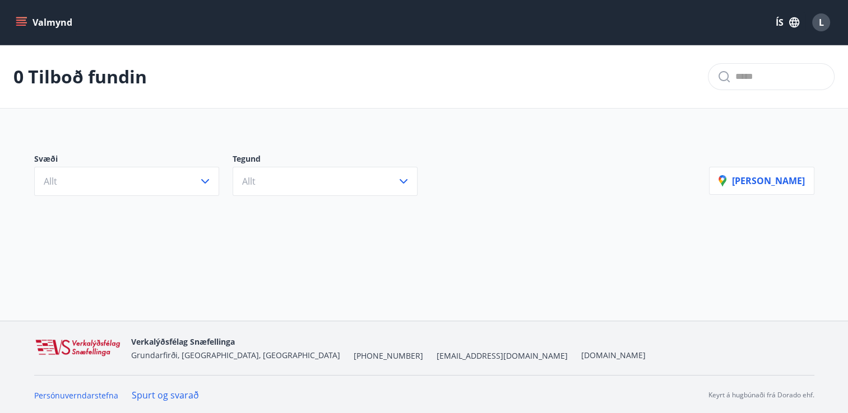
scroll to position [1, 0]
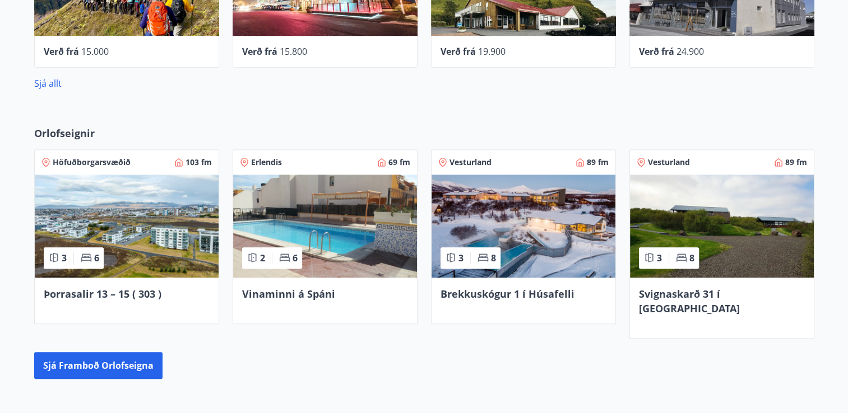
scroll to position [674, 0]
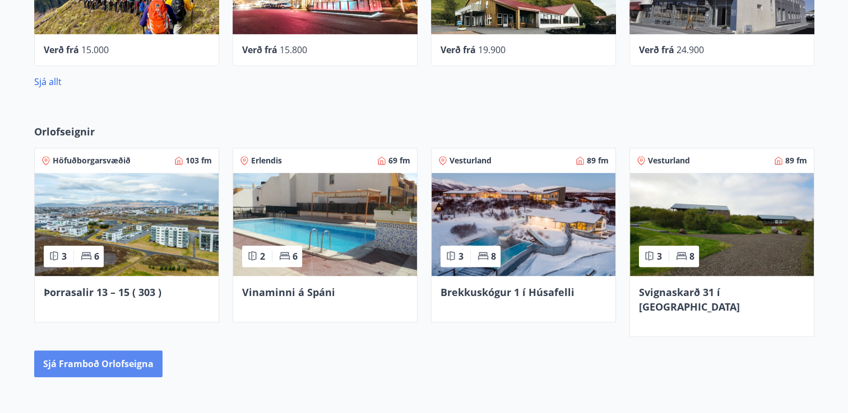
click at [128, 351] on button "Sjá framboð orlofseigna" at bounding box center [98, 364] width 128 height 27
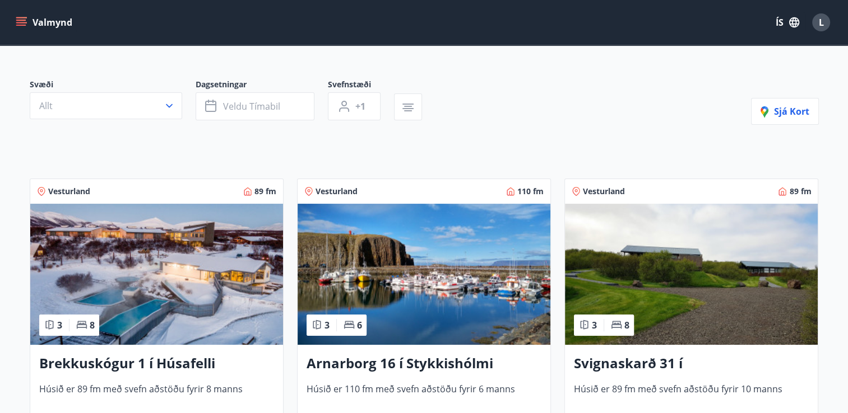
scroll to position [86, 0]
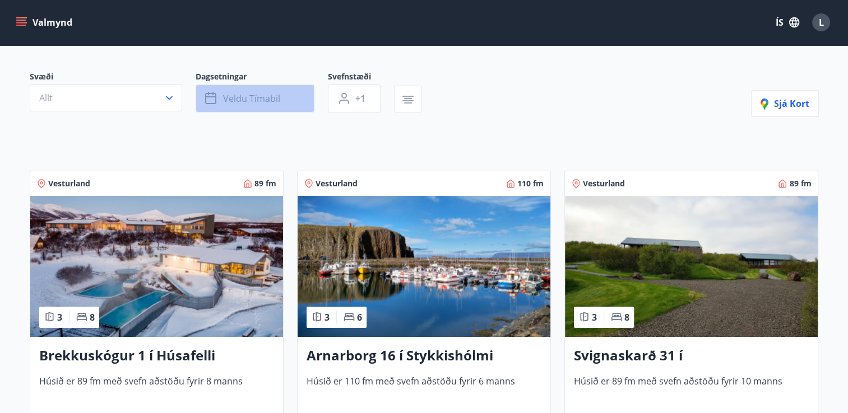
click at [272, 89] on button "Veldu tímabil" at bounding box center [254, 99] width 119 height 28
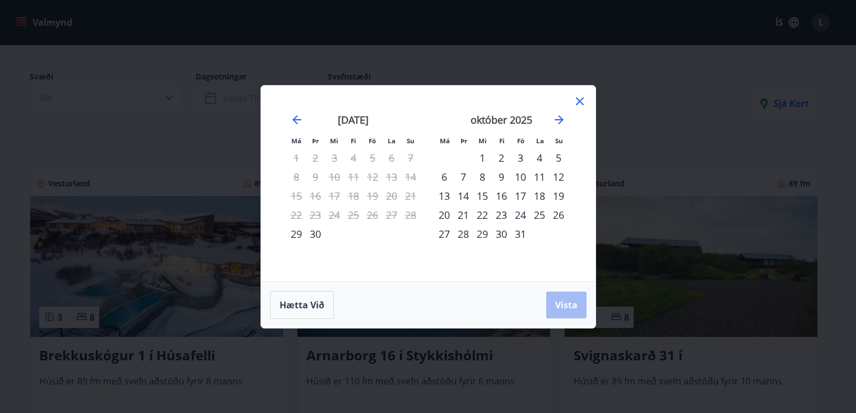
click at [519, 190] on div "17" at bounding box center [520, 196] width 19 height 19
click at [442, 214] on div "20" at bounding box center [444, 215] width 19 height 19
click at [567, 301] on span "Vista" at bounding box center [566, 305] width 22 height 12
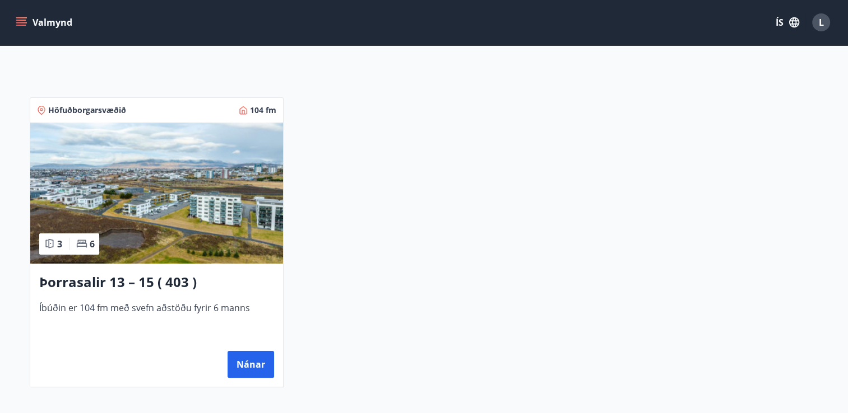
scroll to position [157, 0]
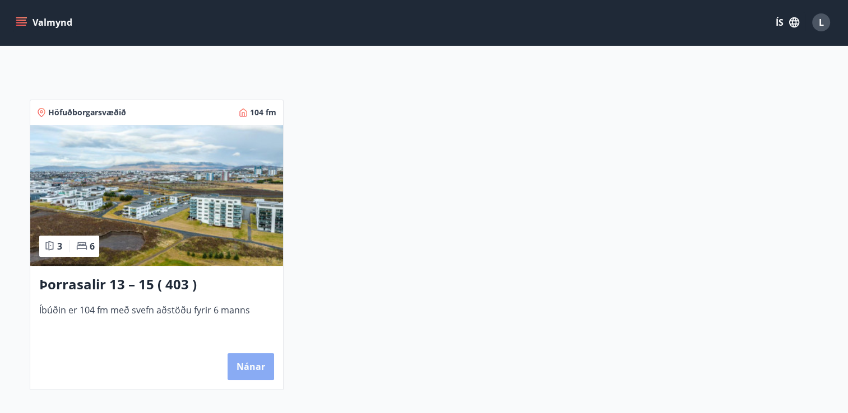
click at [257, 367] on button "Nánar" at bounding box center [250, 366] width 46 height 27
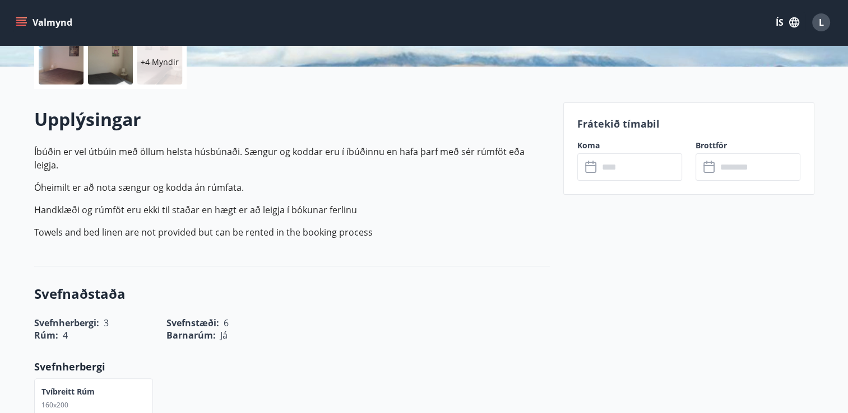
scroll to position [262, 0]
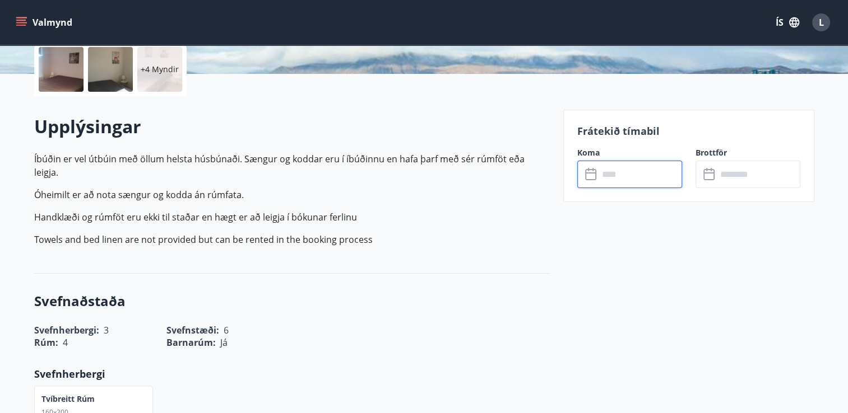
click at [630, 178] on input "text" at bounding box center [639, 174] width 83 height 27
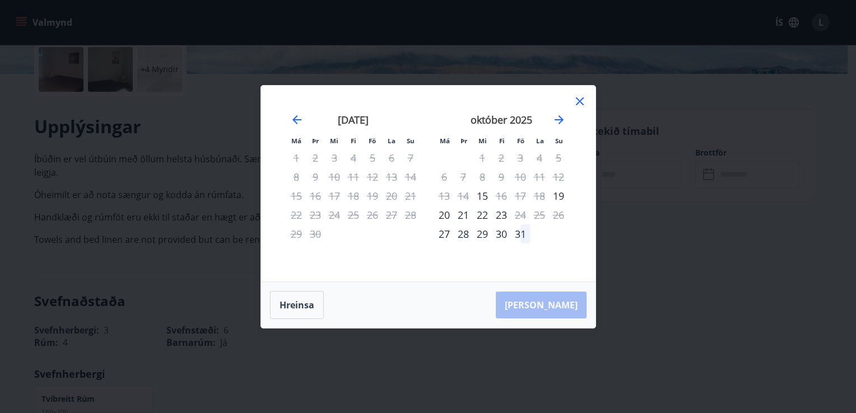
click at [578, 99] on icon at bounding box center [579, 101] width 13 height 13
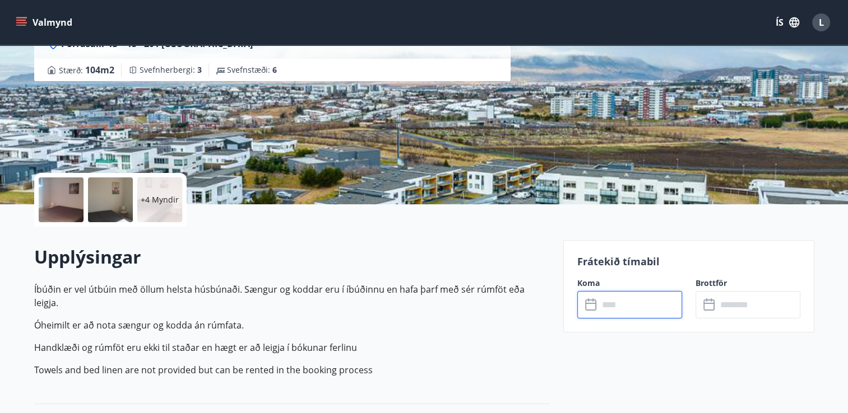
scroll to position [137, 0]
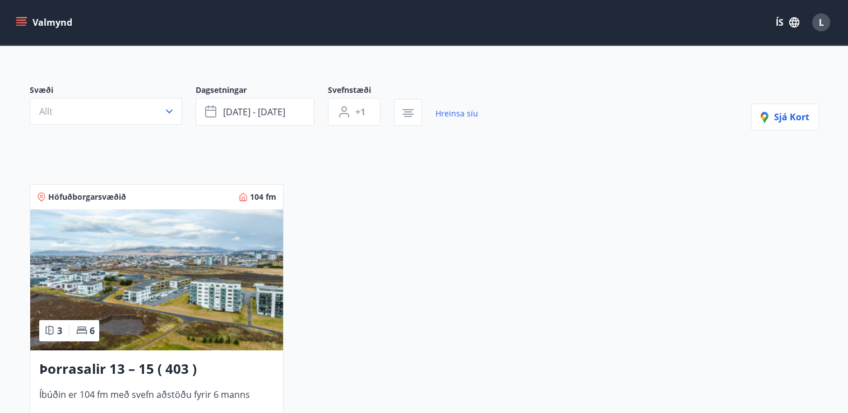
scroll to position [58, 0]
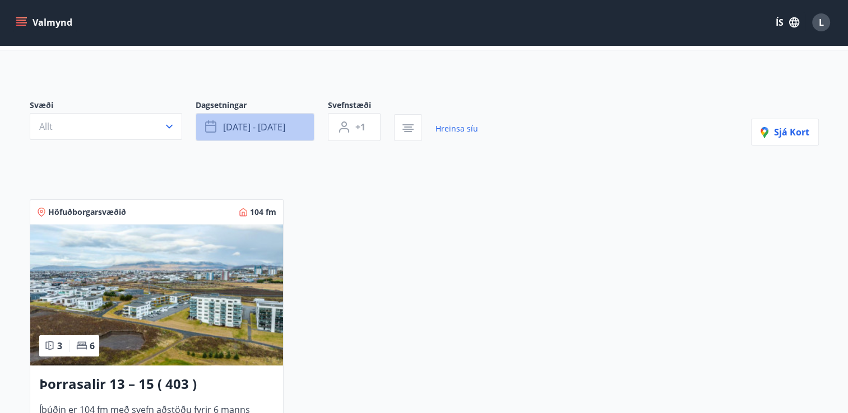
click at [267, 126] on span "okt 17 - okt 20" at bounding box center [254, 127] width 62 height 12
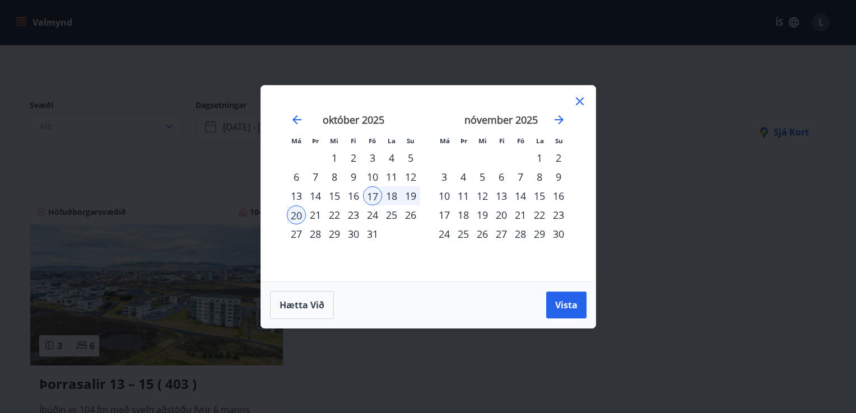
click at [335, 191] on div "15" at bounding box center [334, 196] width 19 height 19
click at [562, 297] on button "Vista" at bounding box center [566, 305] width 40 height 27
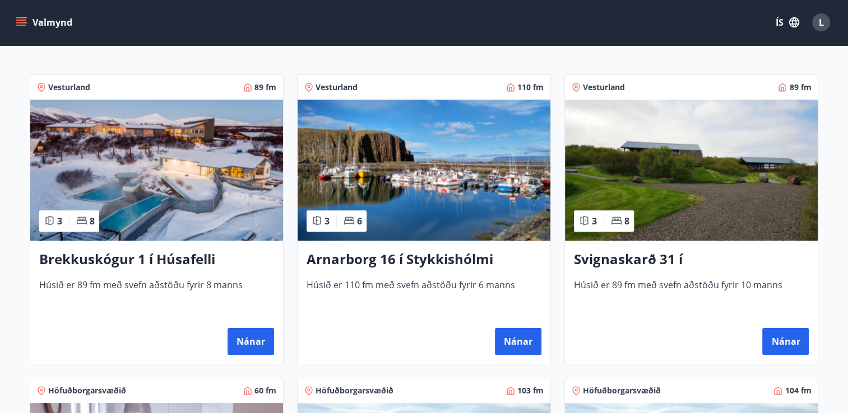
scroll to position [178, 0]
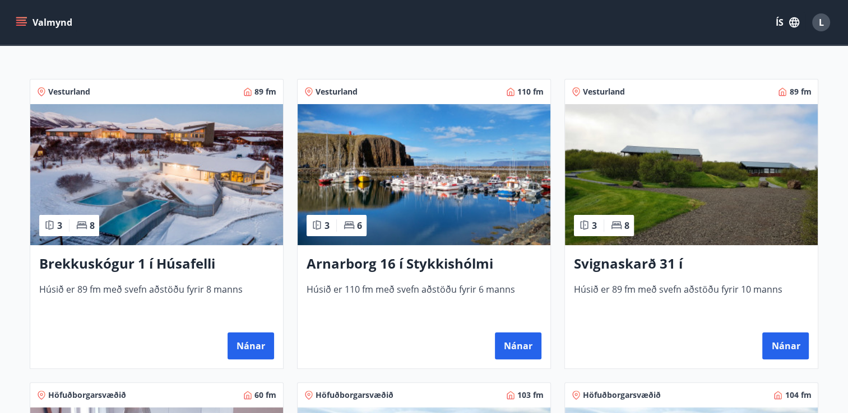
click at [447, 259] on h3 "Arnarborg 16 í Stykkishólmi" at bounding box center [423, 264] width 235 height 20
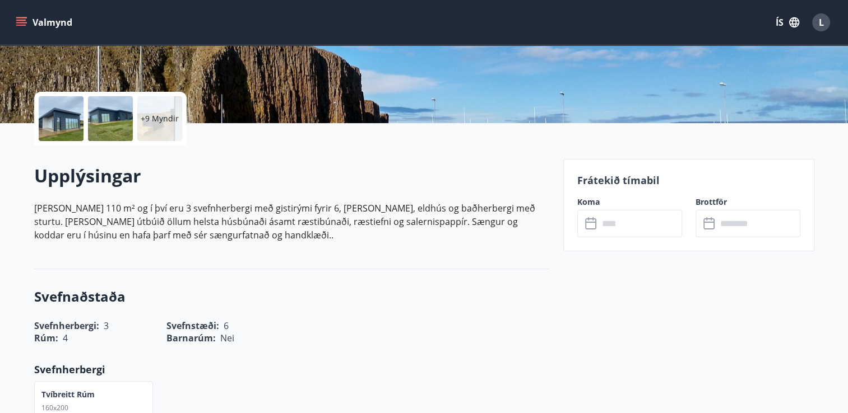
scroll to position [231, 0]
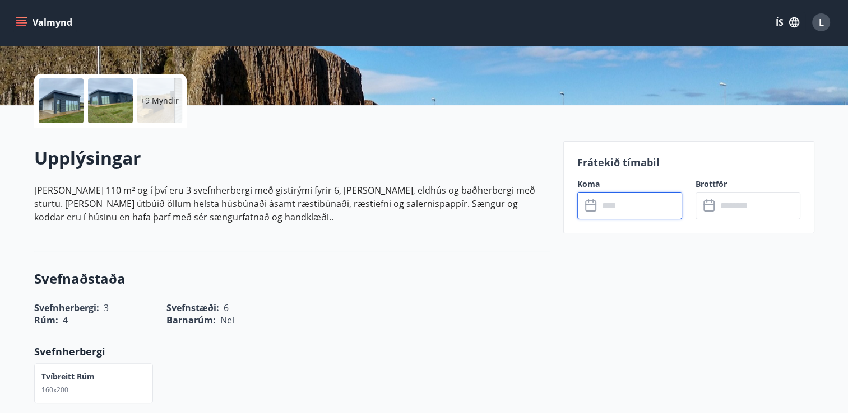
click at [616, 206] on input "text" at bounding box center [639, 205] width 83 height 27
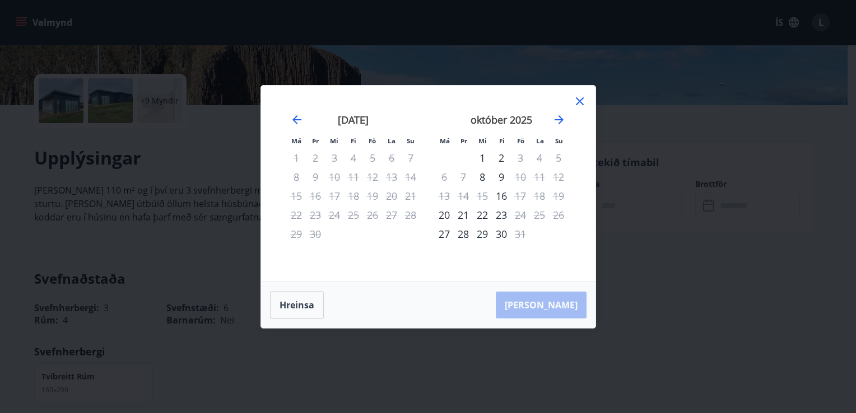
click at [579, 101] on icon at bounding box center [580, 101] width 2 height 2
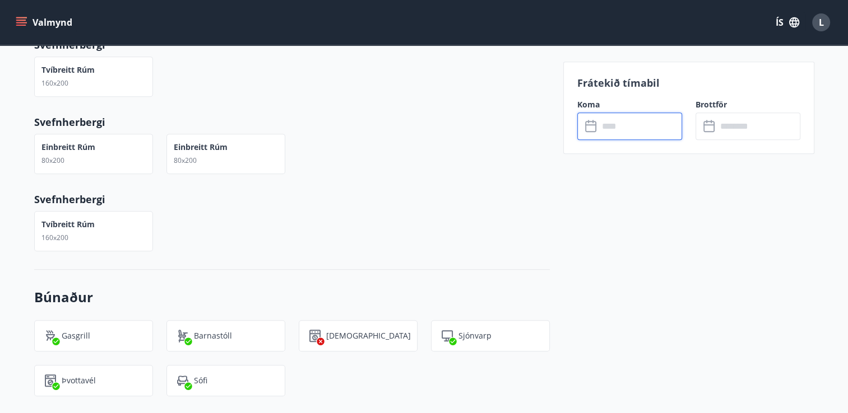
scroll to position [0, 0]
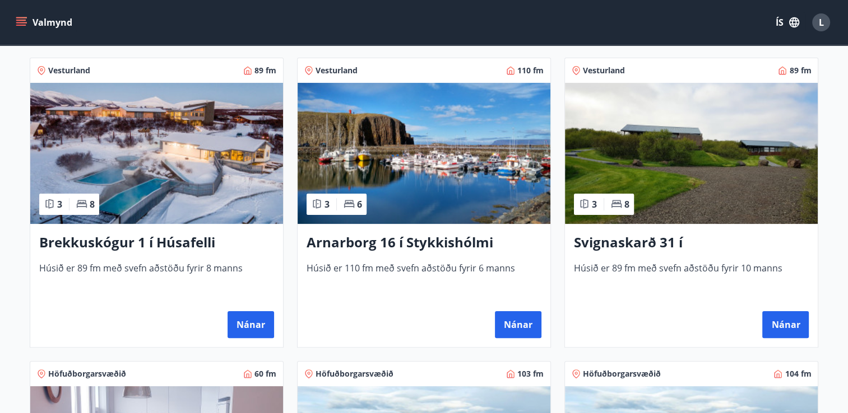
scroll to position [202, 0]
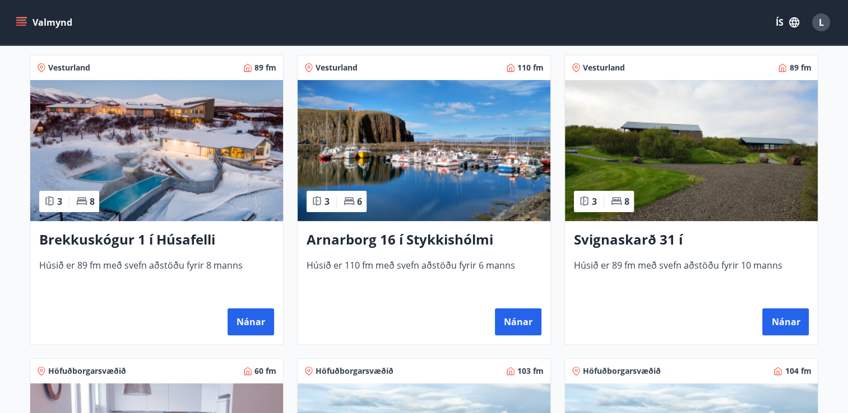
click at [720, 175] on img at bounding box center [691, 150] width 253 height 141
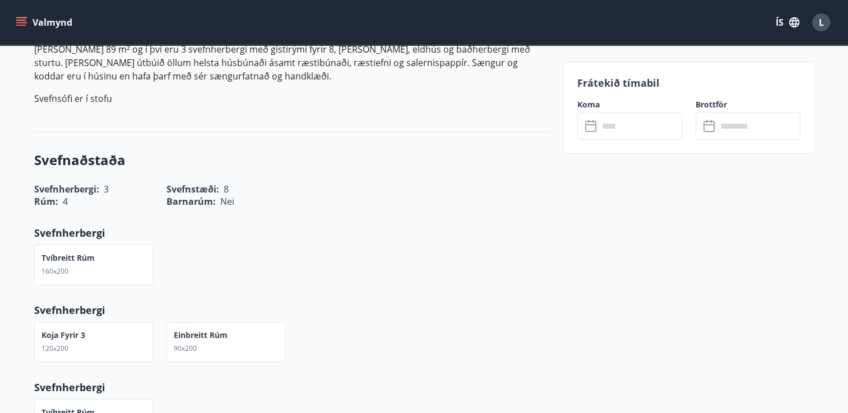
scroll to position [302, 0]
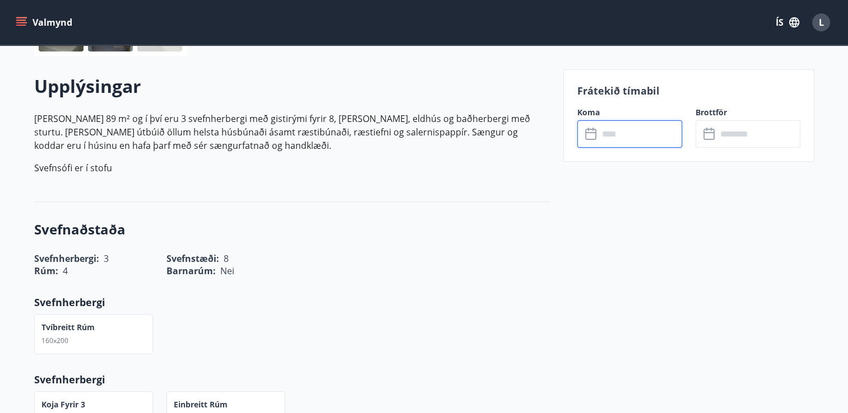
click at [652, 137] on input "text" at bounding box center [639, 133] width 83 height 27
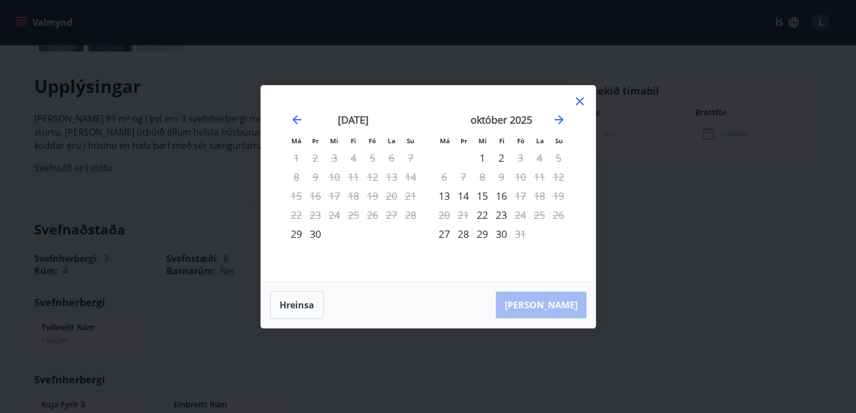
click at [580, 100] on icon at bounding box center [579, 101] width 13 height 13
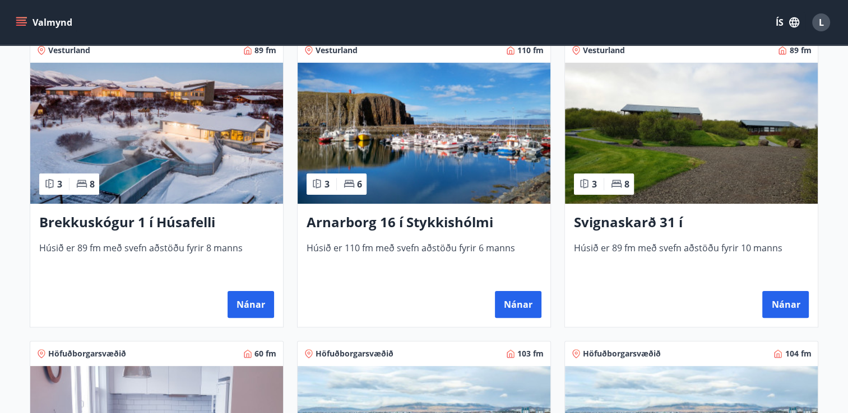
scroll to position [203, 0]
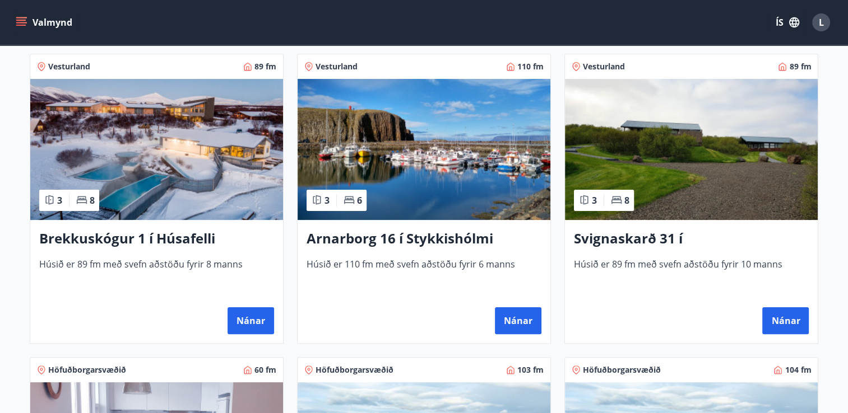
click at [143, 151] on img at bounding box center [156, 149] width 253 height 141
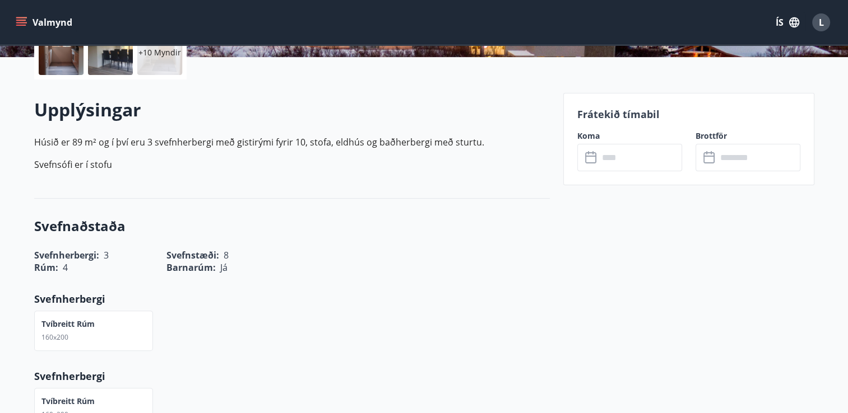
scroll to position [286, 0]
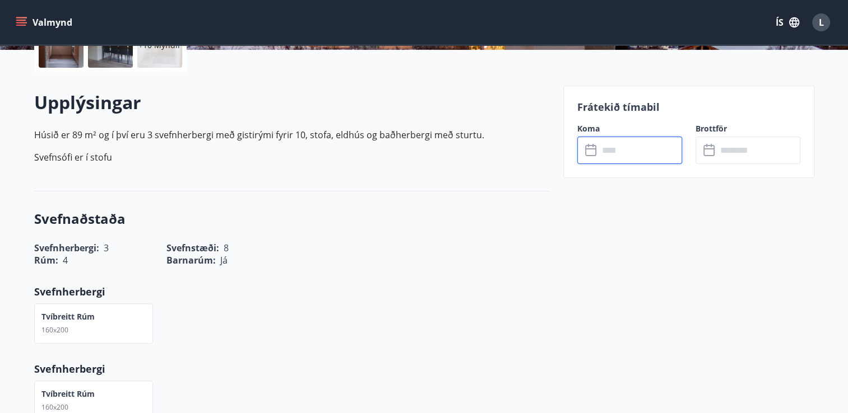
click at [635, 155] on input "text" at bounding box center [639, 150] width 83 height 27
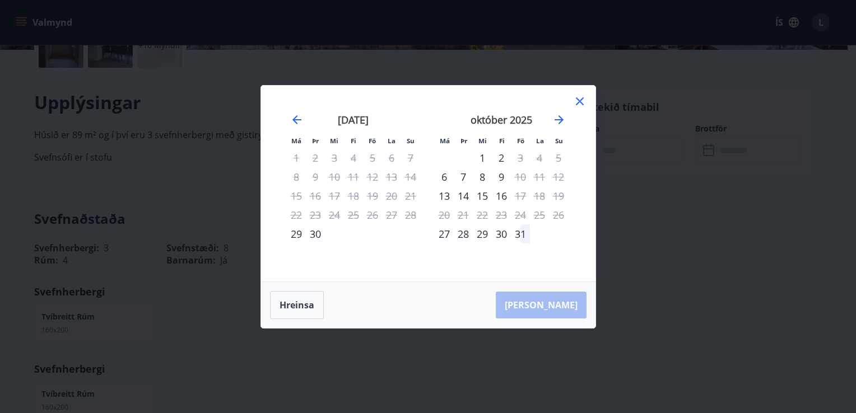
click at [582, 102] on icon at bounding box center [579, 101] width 13 height 13
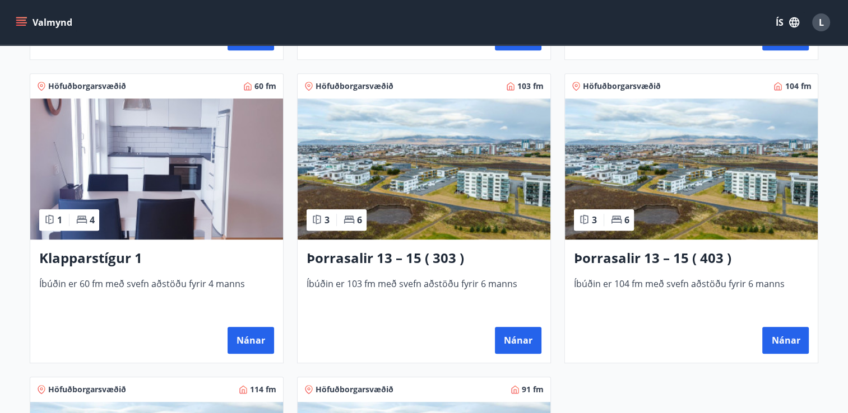
scroll to position [451, 0]
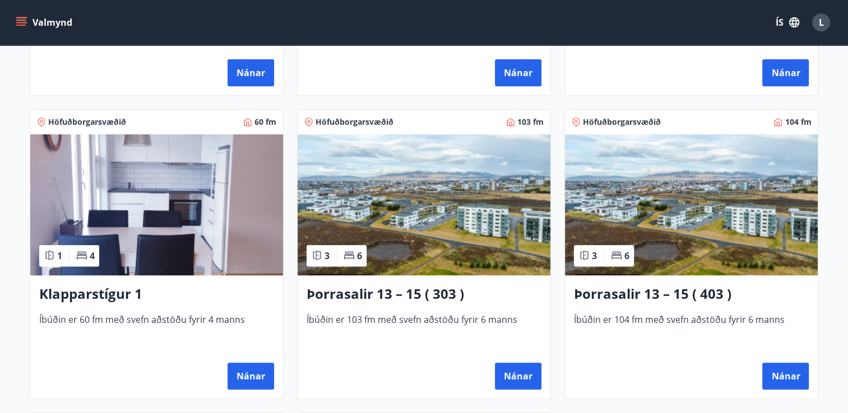
click at [195, 227] on img at bounding box center [156, 204] width 253 height 141
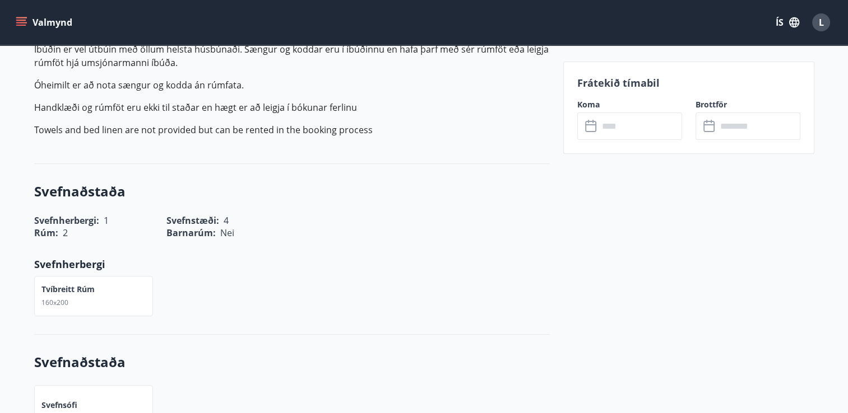
scroll to position [361, 0]
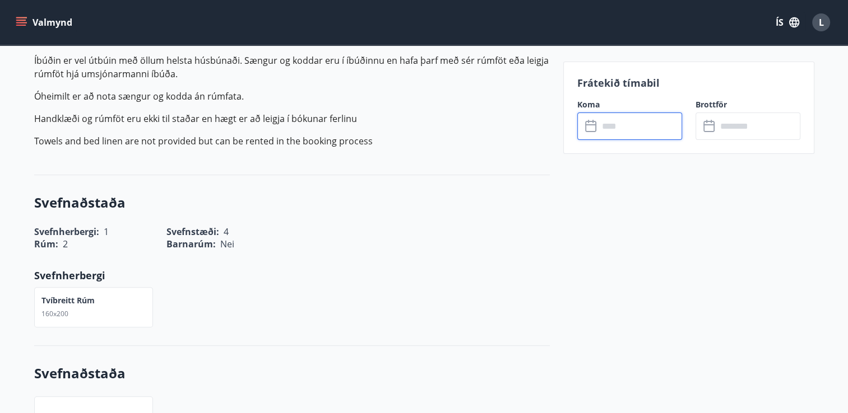
click at [626, 120] on input "text" at bounding box center [639, 126] width 83 height 27
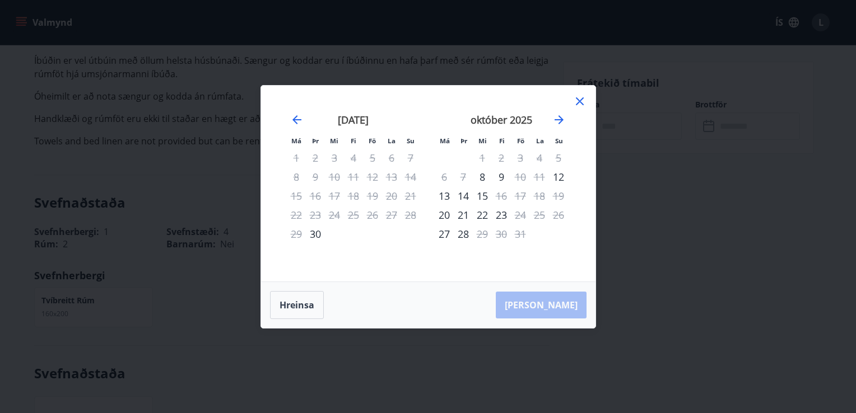
click at [576, 100] on icon at bounding box center [579, 101] width 13 height 13
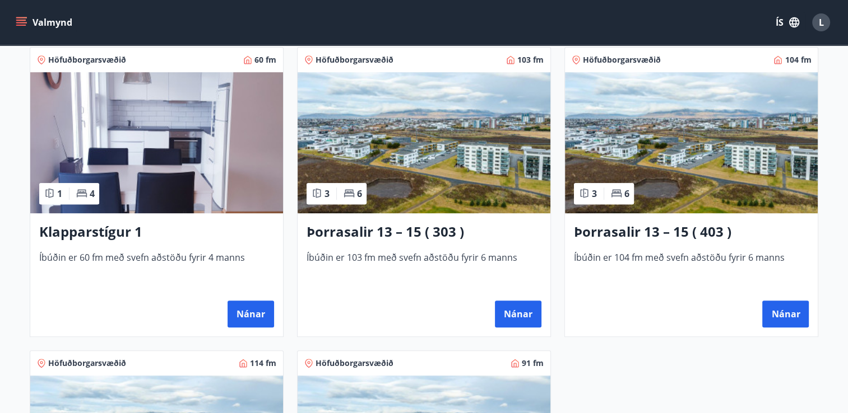
scroll to position [522, 0]
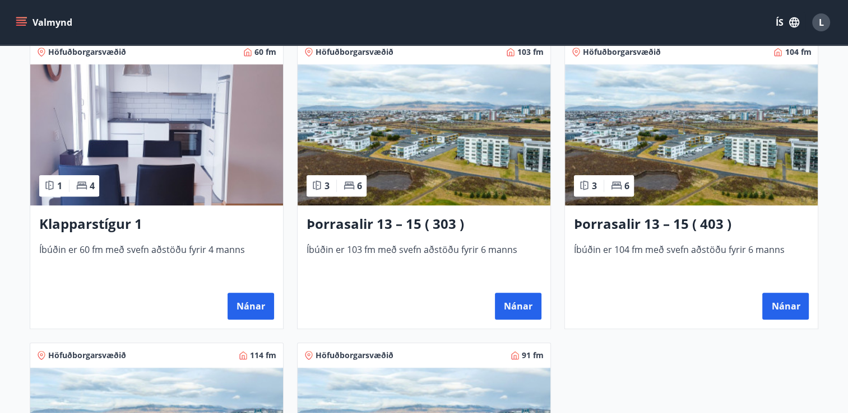
click at [438, 147] on img at bounding box center [423, 134] width 253 height 141
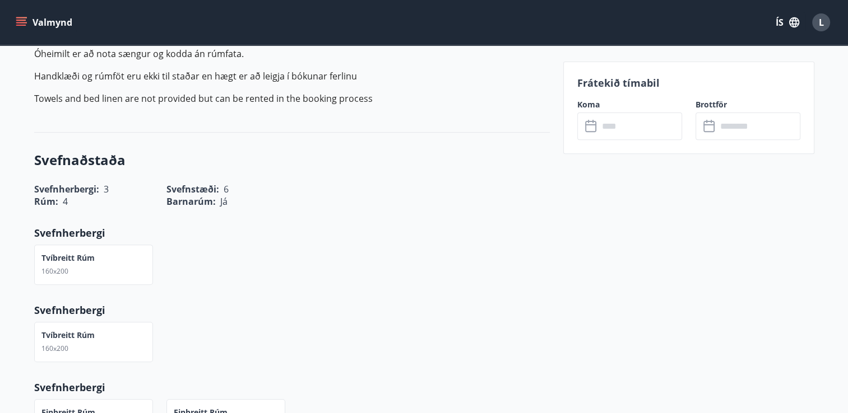
scroll to position [392, 0]
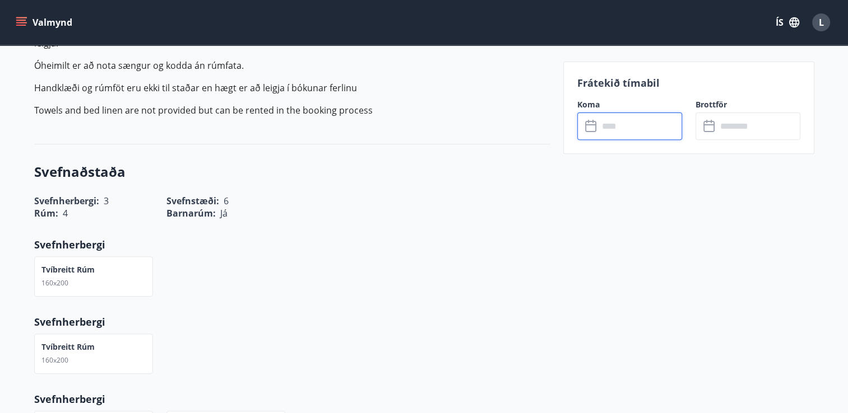
click at [636, 126] on input "text" at bounding box center [639, 126] width 83 height 27
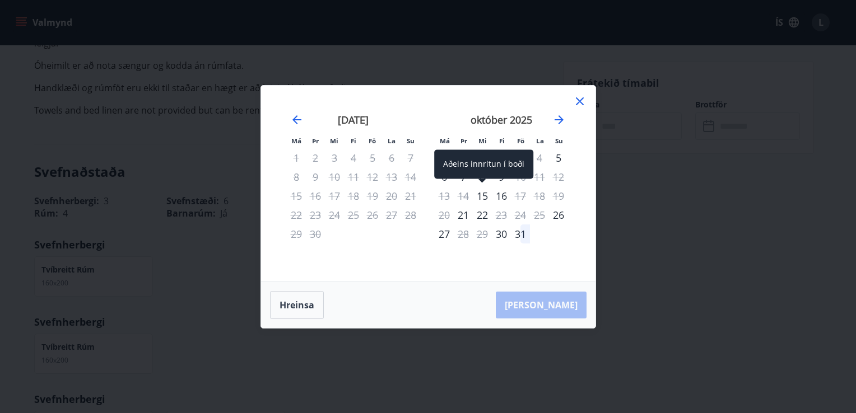
click at [485, 202] on div "15" at bounding box center [482, 196] width 19 height 19
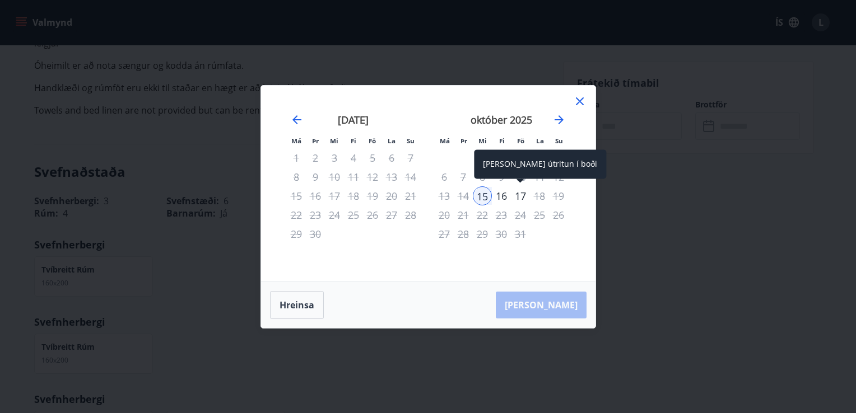
click at [526, 198] on div "17" at bounding box center [520, 196] width 19 height 19
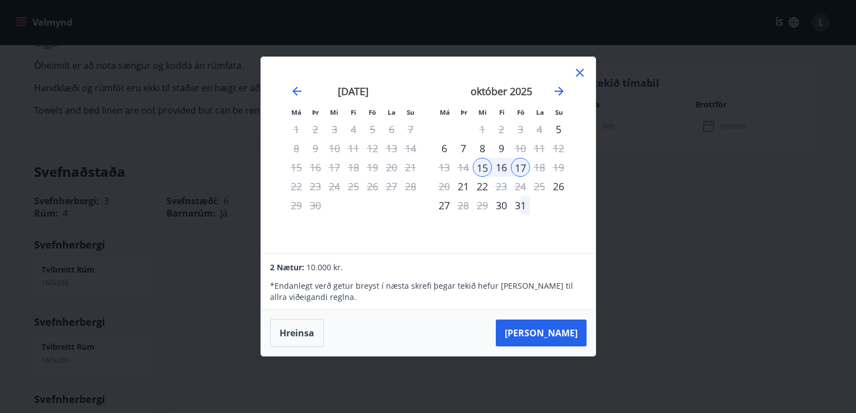
click at [583, 71] on icon at bounding box center [579, 72] width 13 height 13
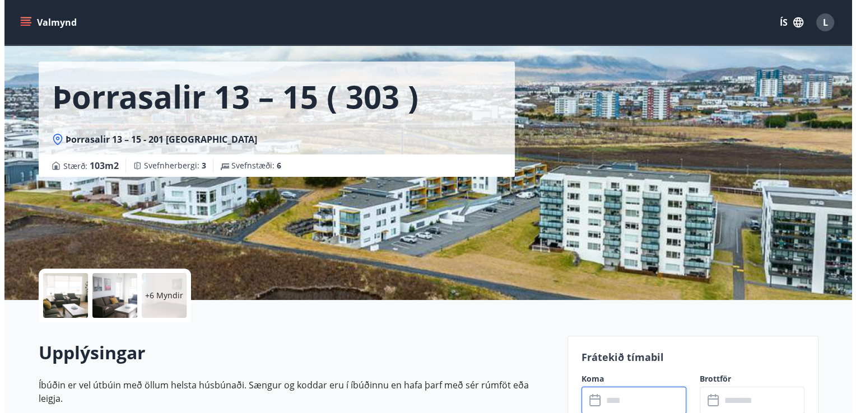
scroll to position [0, 0]
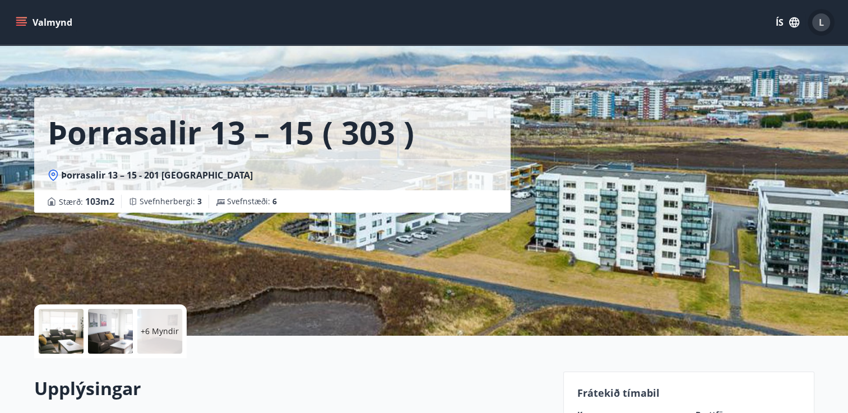
click at [823, 16] on div "L" at bounding box center [821, 22] width 18 height 18
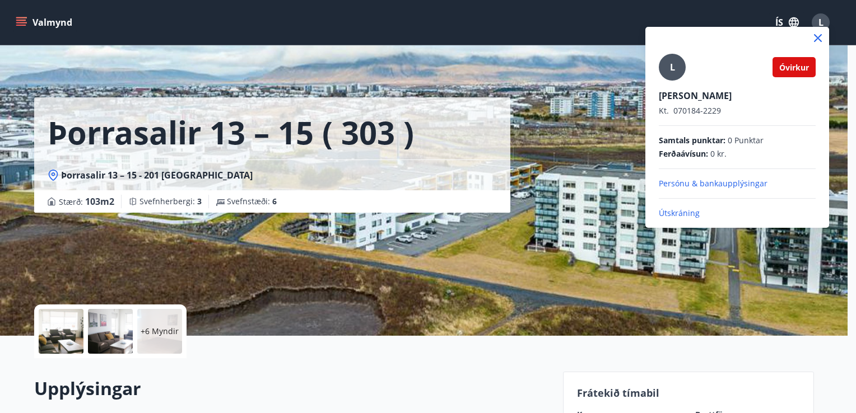
click at [671, 214] on p "Útskráning" at bounding box center [737, 213] width 157 height 11
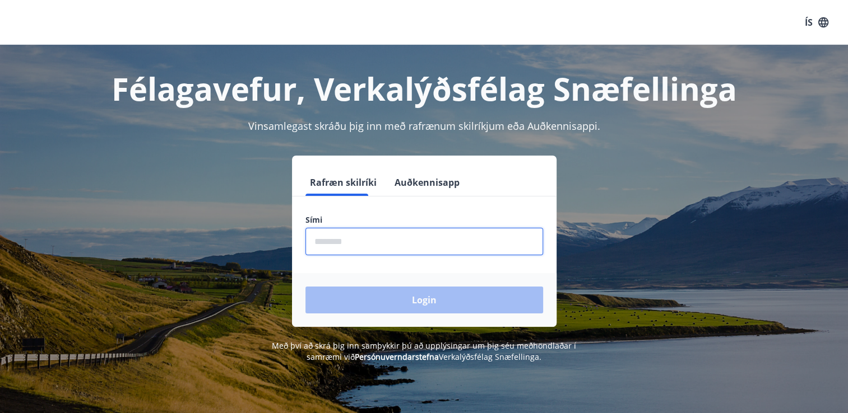
click at [315, 239] on input "phone" at bounding box center [424, 241] width 238 height 27
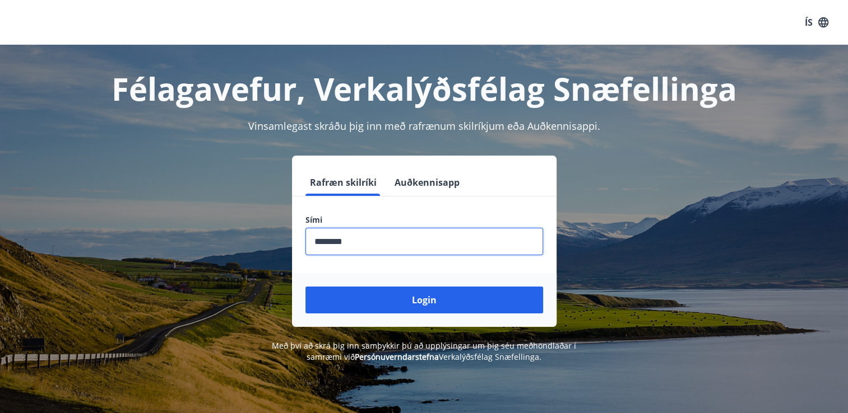
type input "********"
click at [376, 245] on input "phone" at bounding box center [424, 241] width 238 height 27
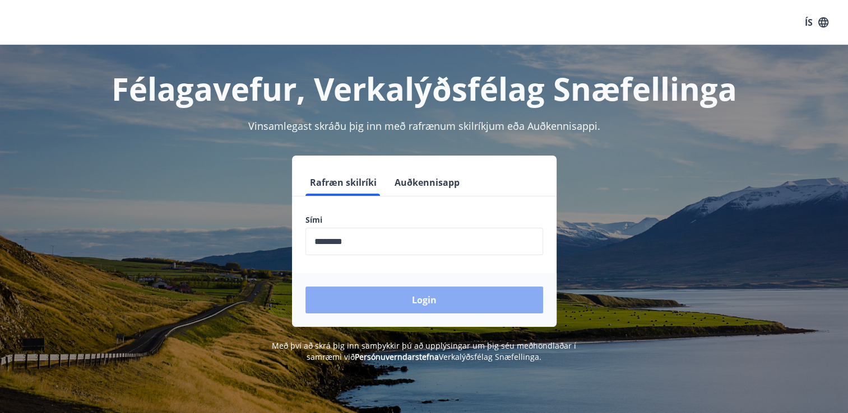
click at [392, 296] on button "Login" at bounding box center [424, 300] width 238 height 27
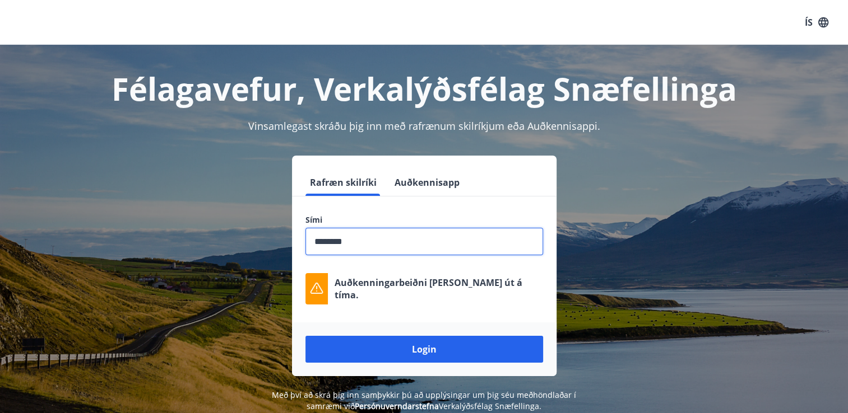
click at [375, 249] on input "phone" at bounding box center [424, 241] width 238 height 27
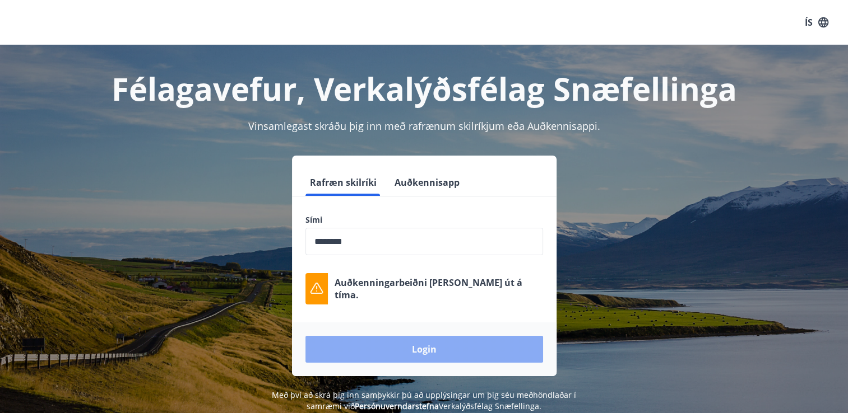
click at [403, 350] on button "Login" at bounding box center [424, 349] width 238 height 27
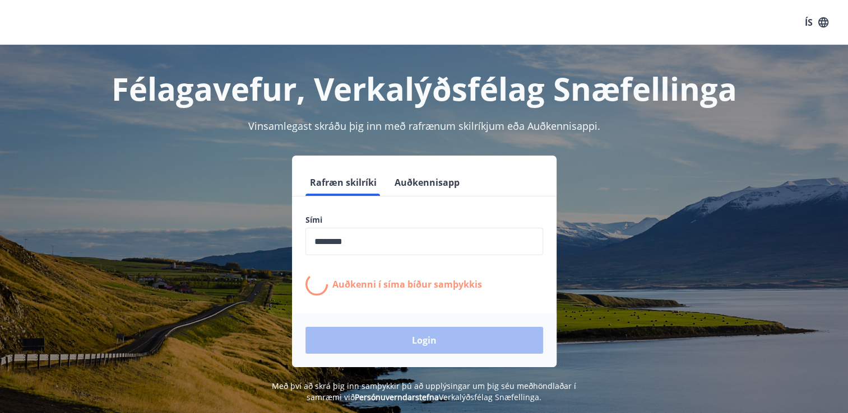
click at [67, 35] on div "ÍS" at bounding box center [424, 22] width 848 height 45
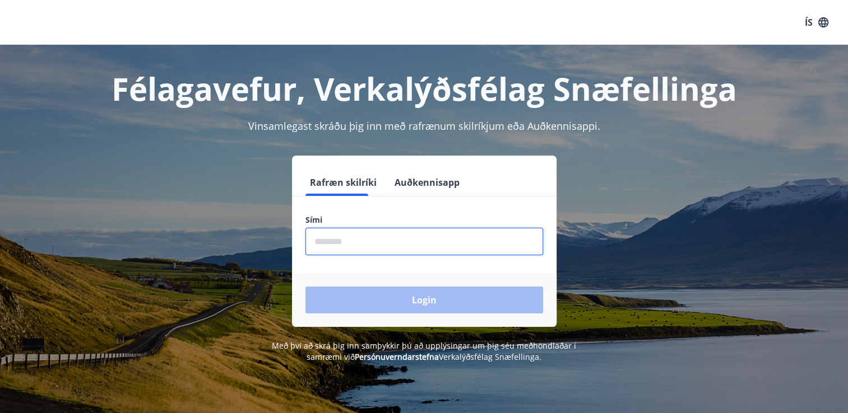
click at [336, 239] on input "phone" at bounding box center [424, 241] width 238 height 27
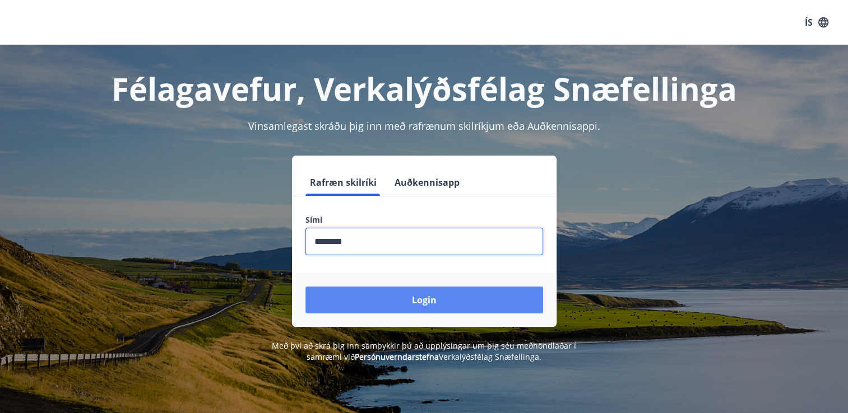
type input "********"
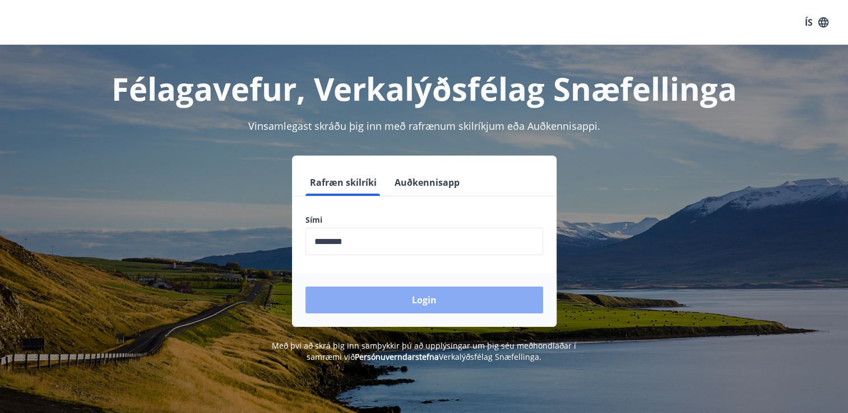
click at [361, 306] on button "Login" at bounding box center [424, 300] width 238 height 27
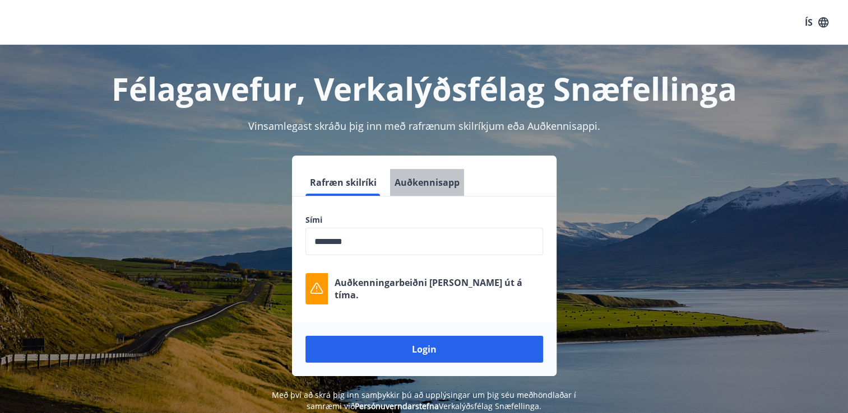
click at [436, 179] on button "Auðkennisapp" at bounding box center [427, 182] width 74 height 27
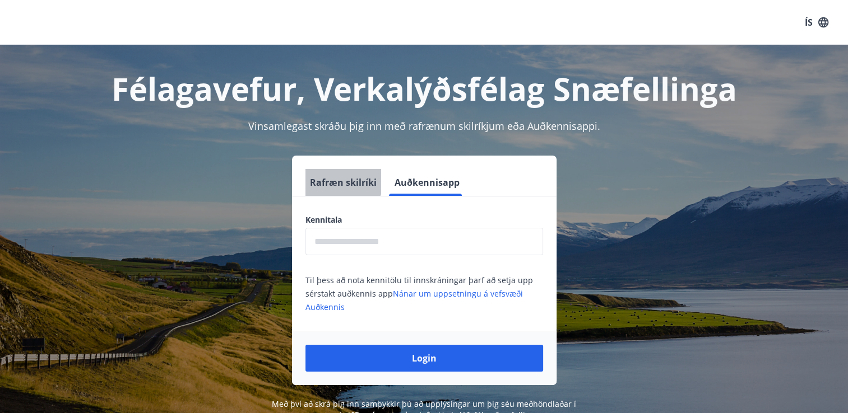
click at [341, 180] on button "Rafræn skilríki" at bounding box center [343, 182] width 76 height 27
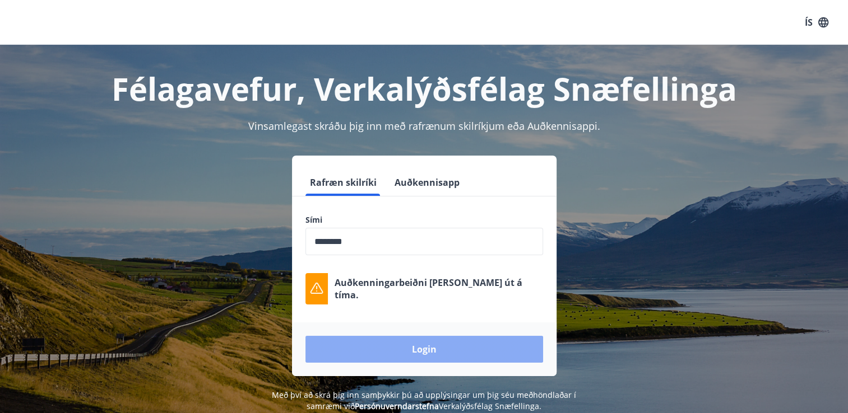
click at [388, 350] on button "Login" at bounding box center [424, 349] width 238 height 27
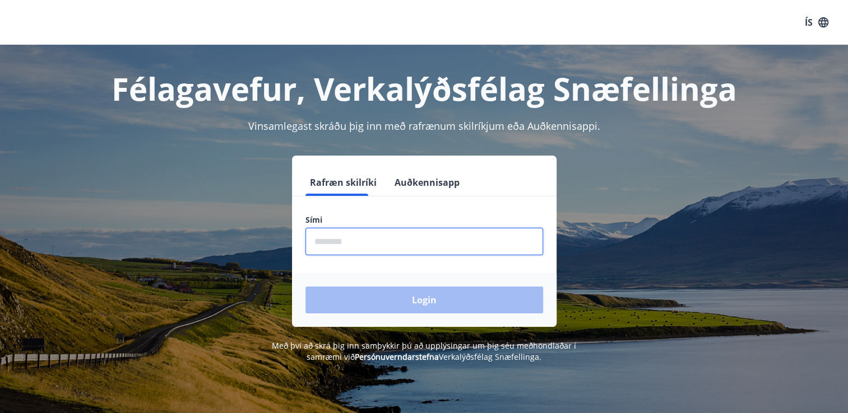
click at [357, 249] on input "phone" at bounding box center [424, 241] width 238 height 27
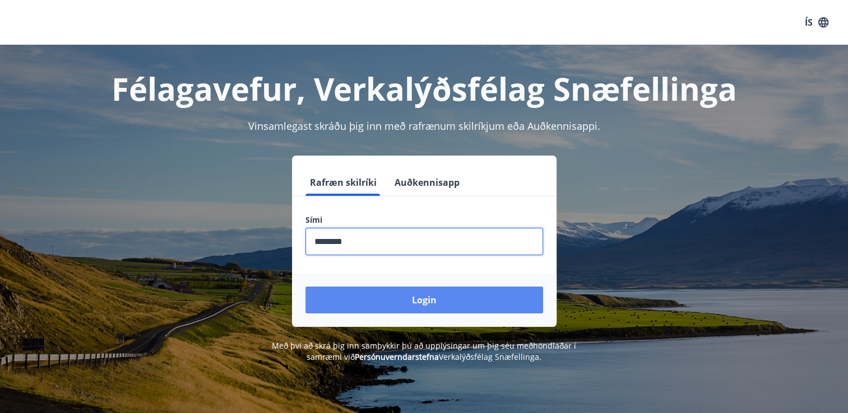
type input "********"
click at [367, 295] on button "Login" at bounding box center [424, 300] width 238 height 27
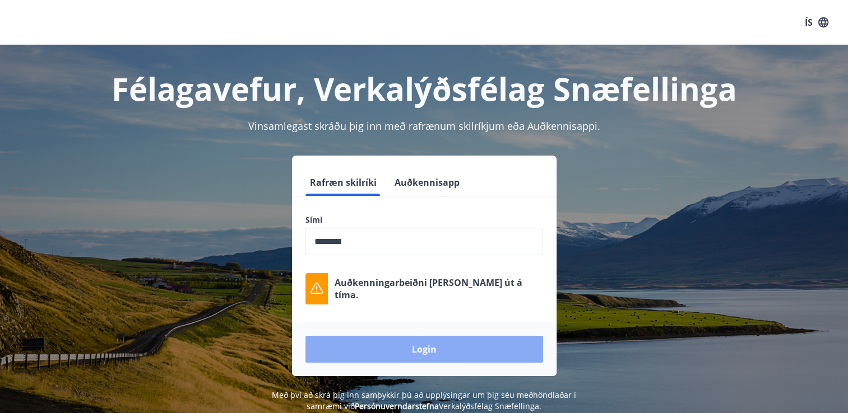
click at [366, 346] on button "Login" at bounding box center [424, 349] width 238 height 27
